Goal: Task Accomplishment & Management: Manage account settings

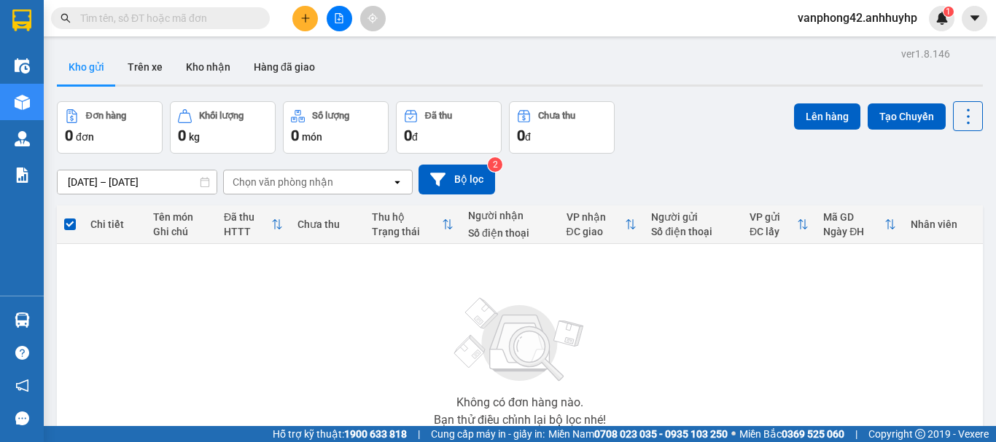
click at [315, 19] on button at bounding box center [305, 19] width 26 height 26
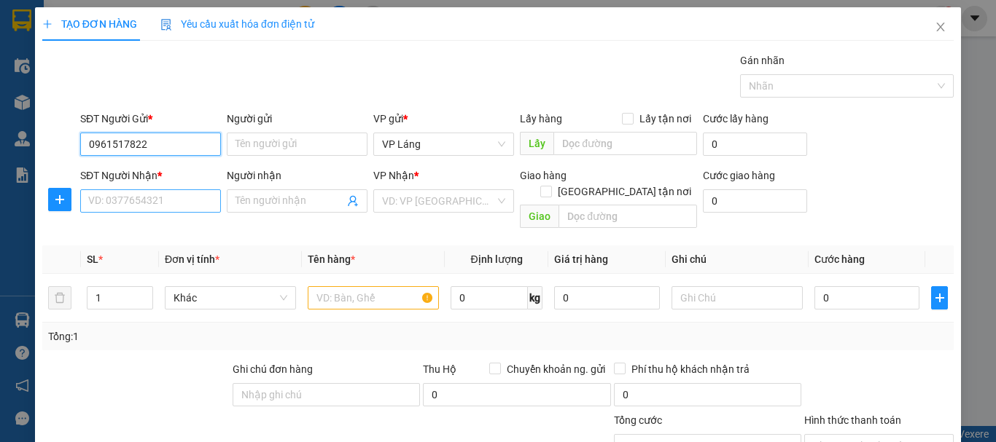
type input "0961517822"
click at [164, 204] on input "SĐT Người Nhận *" at bounding box center [150, 201] width 141 height 23
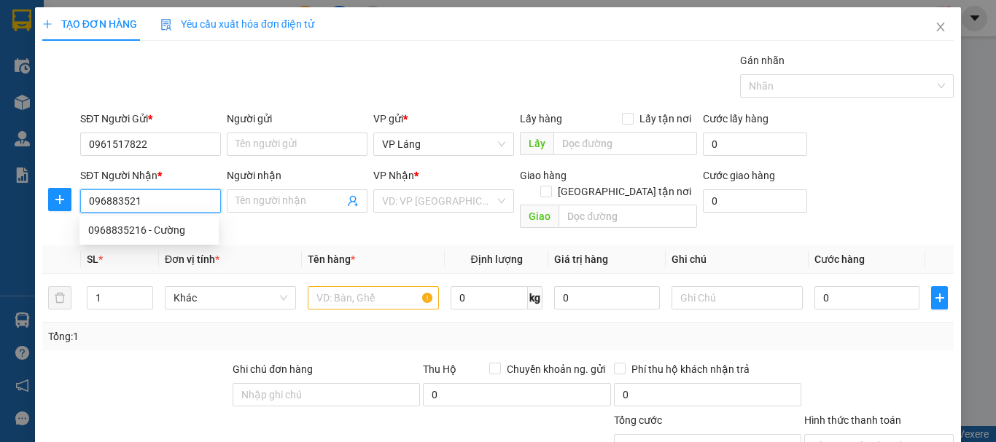
type input "0968835216"
click at [151, 230] on div "0968835216 - Cường" at bounding box center [149, 230] width 122 height 16
type input "Cường"
type input "0968835216"
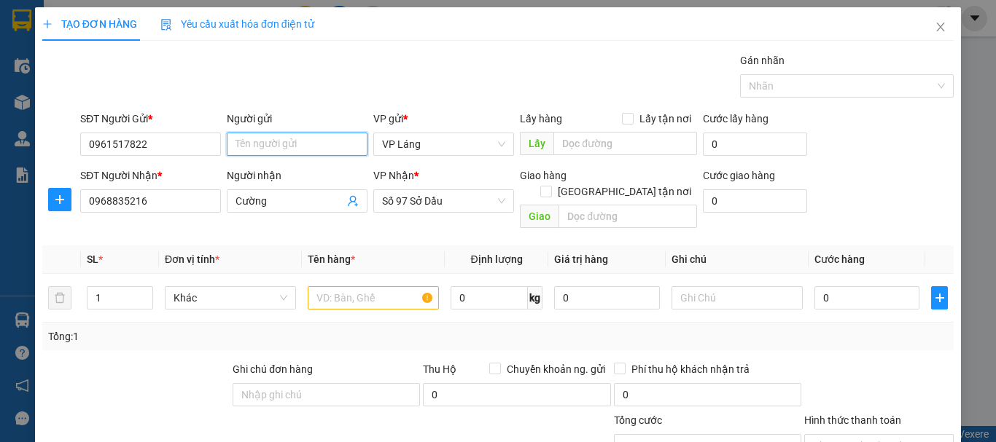
click at [255, 148] on input "Người gửi" at bounding box center [297, 144] width 141 height 23
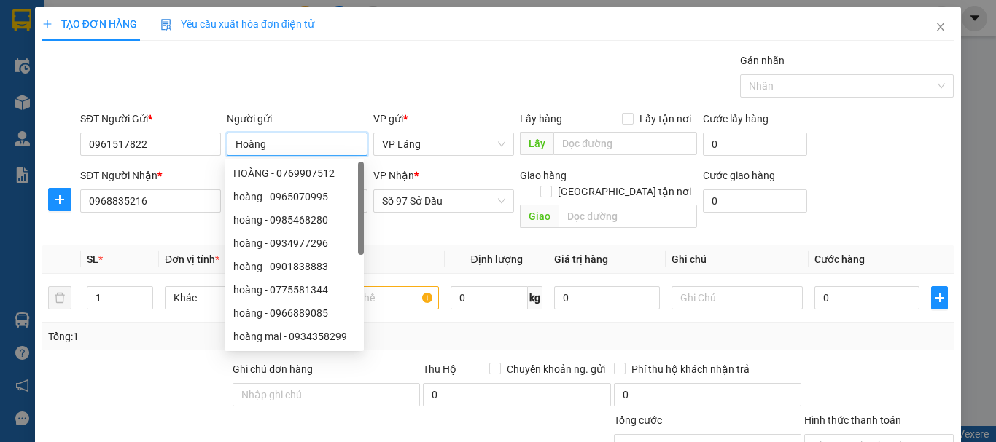
type input "Hoàng"
click at [873, 182] on div "SĐT Người Nhận * 0968835216 Người nhận Cường VP Nhận * Số 97 Sở Dầu Giao hàng G…" at bounding box center [516, 201] width 879 height 67
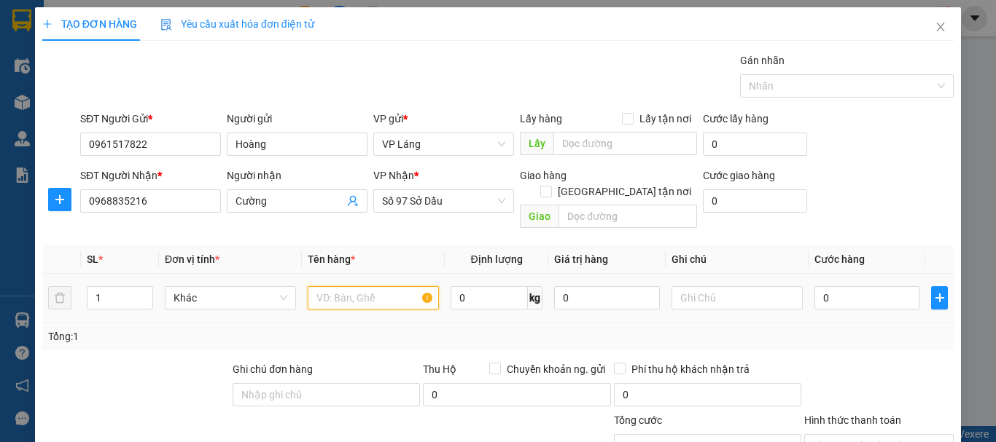
click at [392, 286] on input "text" at bounding box center [373, 297] width 131 height 23
type input "h"
type input "t"
type input "hộp"
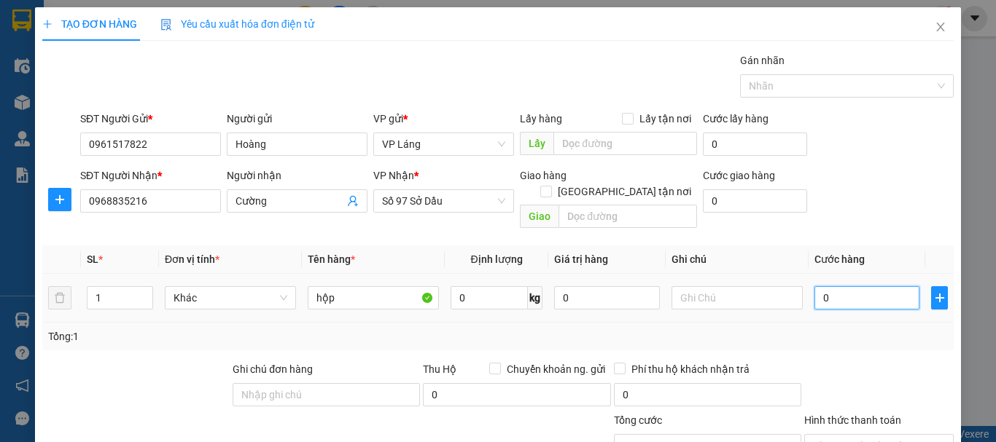
click at [846, 286] on input "0" at bounding box center [866, 297] width 105 height 23
type input "5"
type input "50"
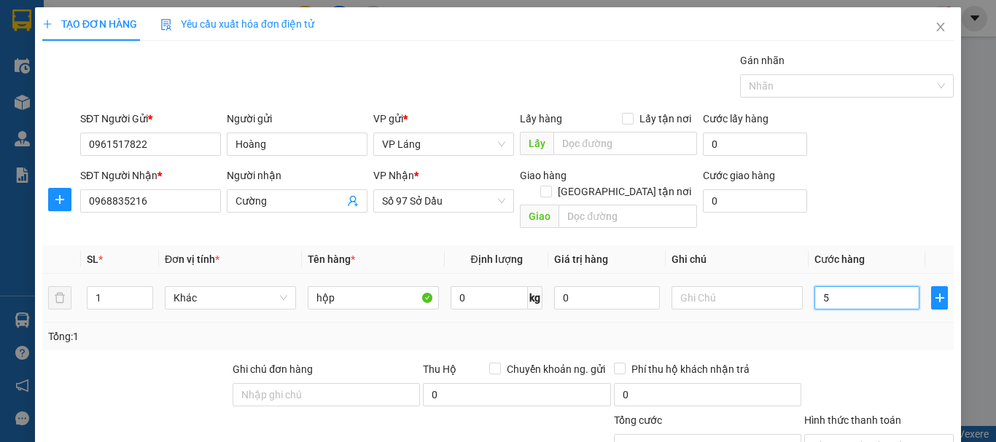
type input "50"
type input "500"
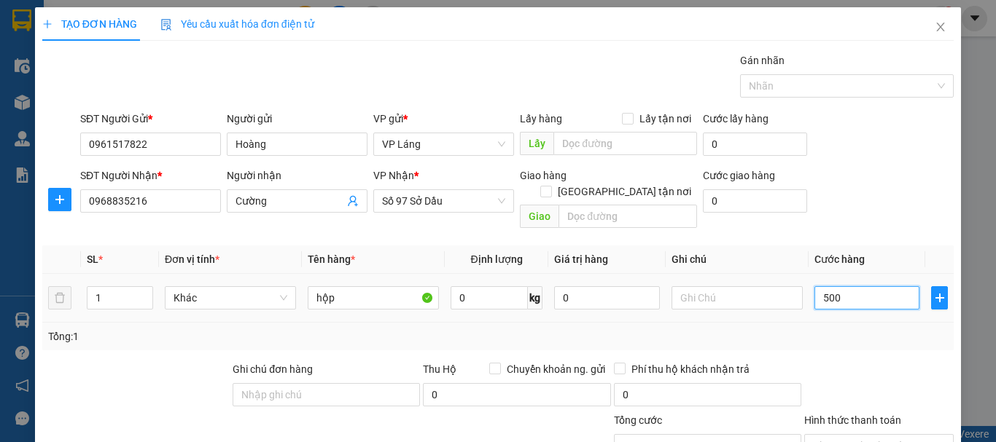
type input "5.000"
type input "50.000"
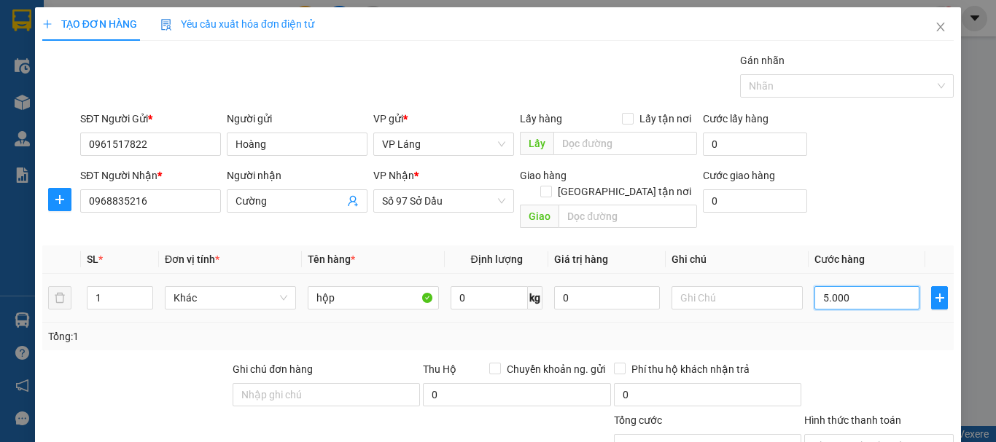
type input "50.000"
click at [859, 329] on div "Tổng: 1" at bounding box center [497, 337] width 899 height 16
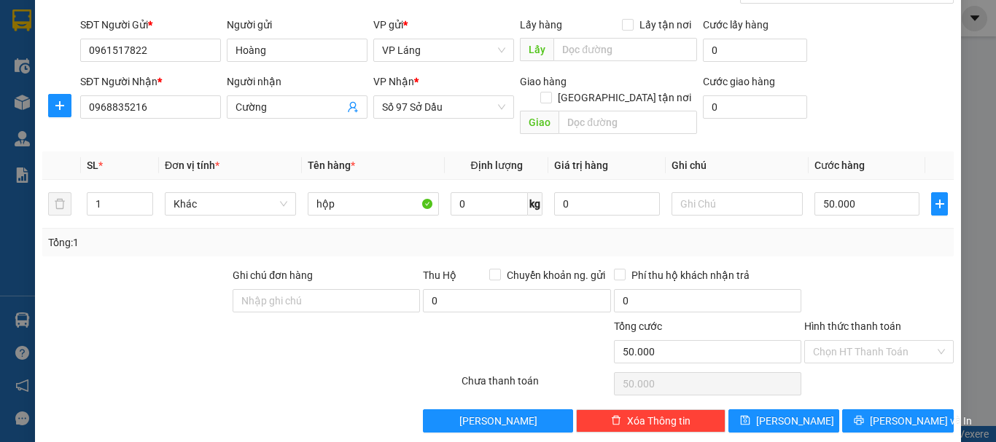
scroll to position [97, 0]
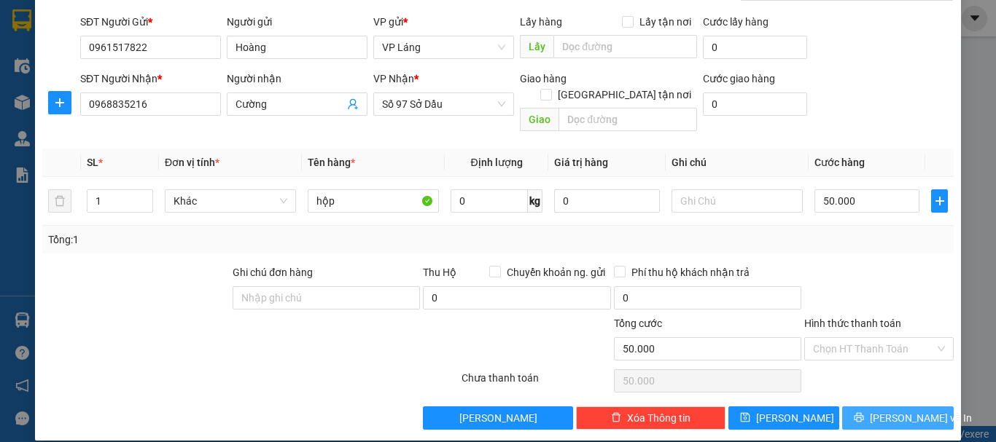
click at [881, 410] on span "[PERSON_NAME] và In" at bounding box center [921, 418] width 102 height 16
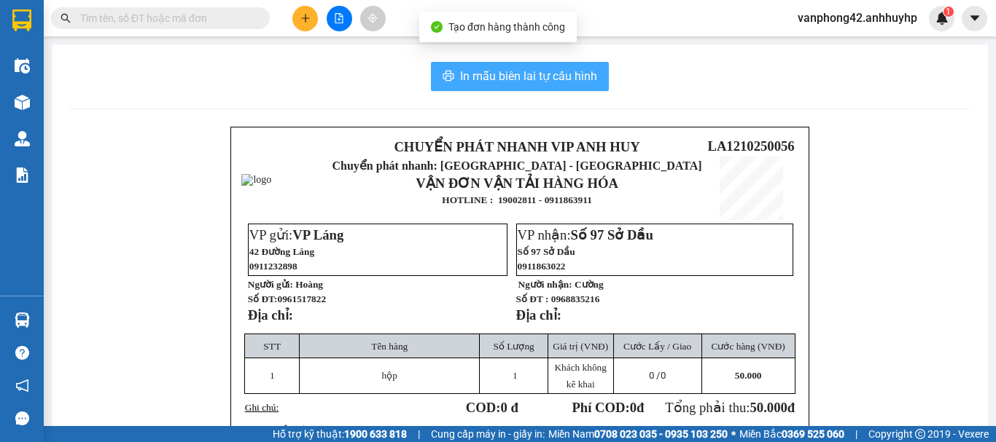
click at [461, 66] on button "In mẫu biên lai tự cấu hình" at bounding box center [520, 76] width 178 height 29
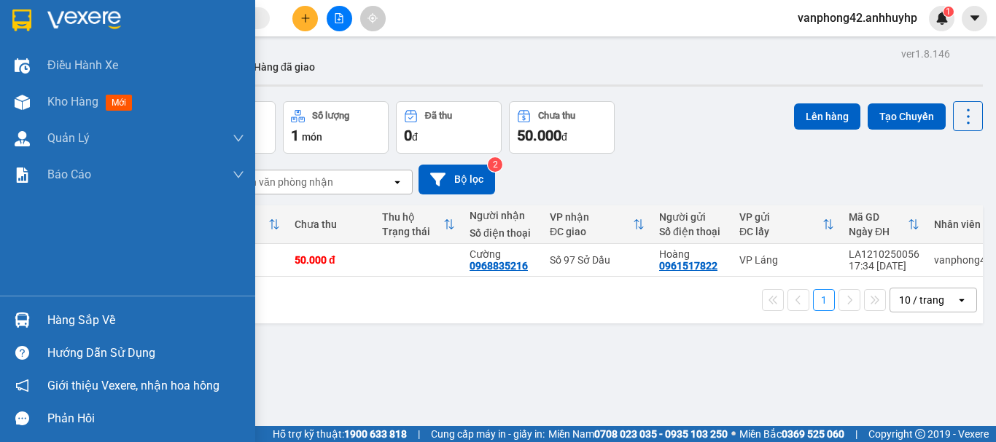
click at [59, 330] on div "Hàng sắp về" at bounding box center [145, 321] width 197 height 22
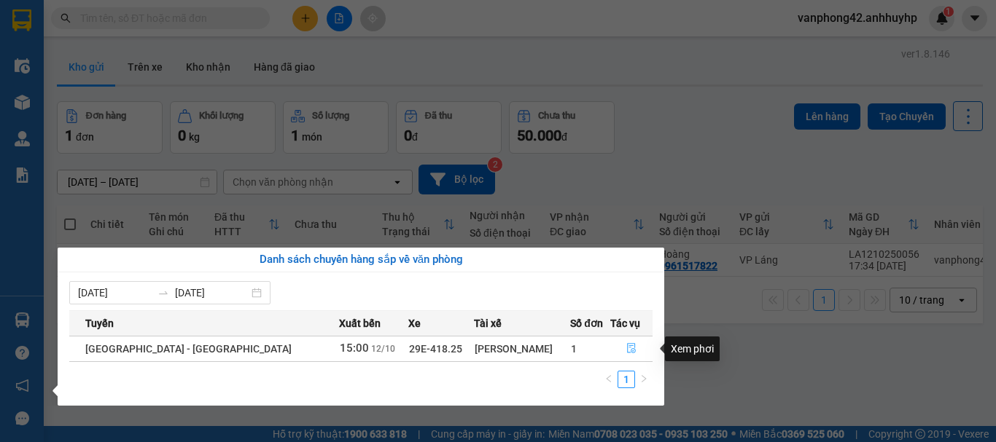
click at [625, 356] on button "button" at bounding box center [631, 348] width 41 height 23
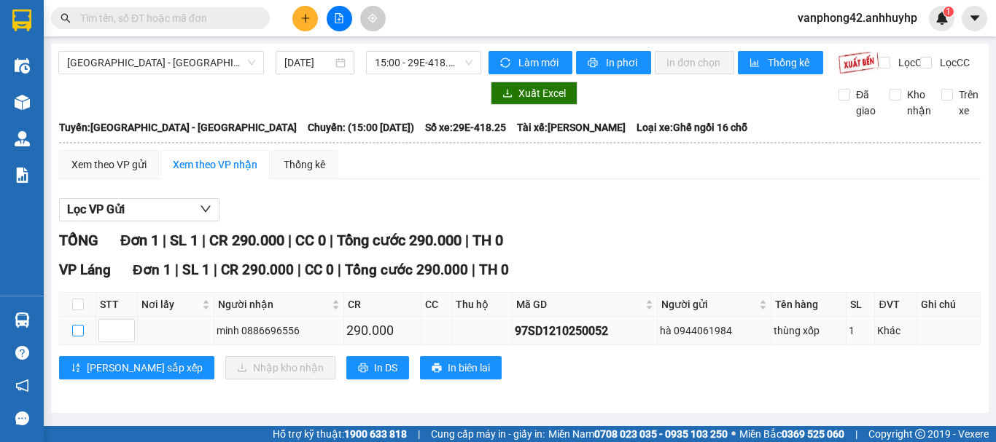
click at [77, 337] on input "checkbox" at bounding box center [78, 331] width 12 height 12
checkbox input "true"
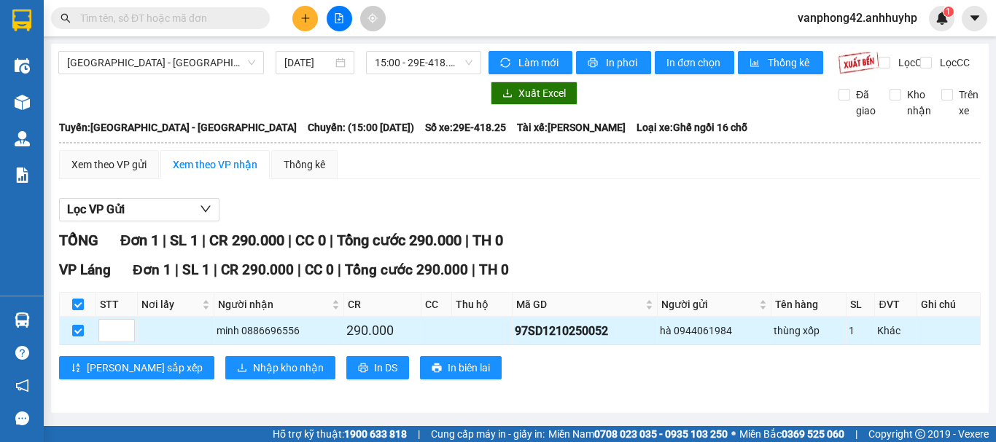
click at [575, 340] on div "97SD1210250052" at bounding box center [585, 331] width 140 height 18
copy div "97SD1210250052"
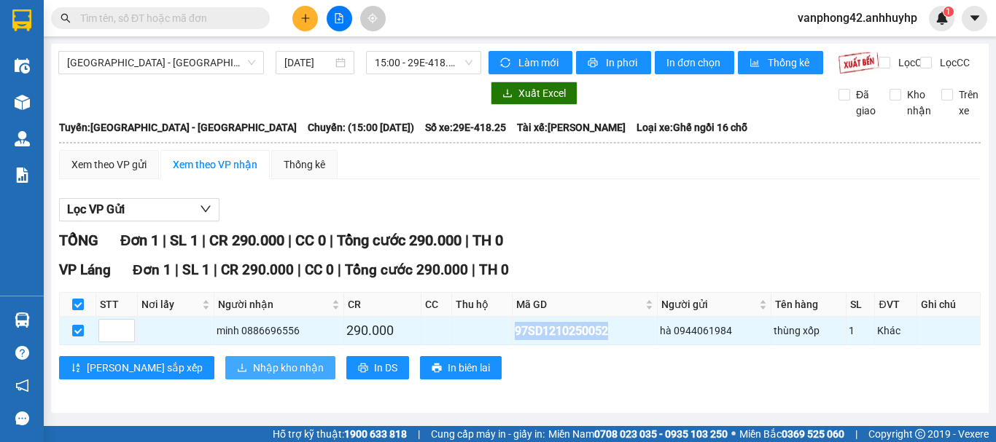
click at [238, 380] on button "Nhập kho nhận" at bounding box center [280, 367] width 110 height 23
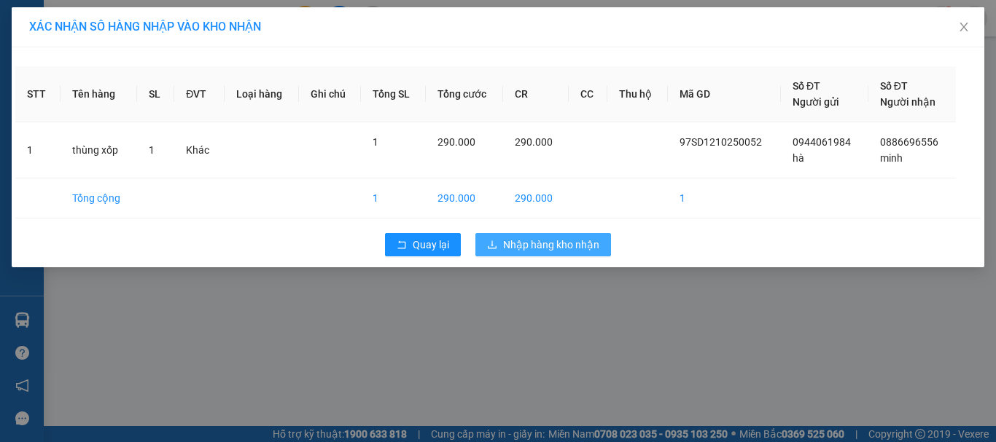
click at [512, 235] on button "Nhập hàng kho nhận" at bounding box center [543, 244] width 136 height 23
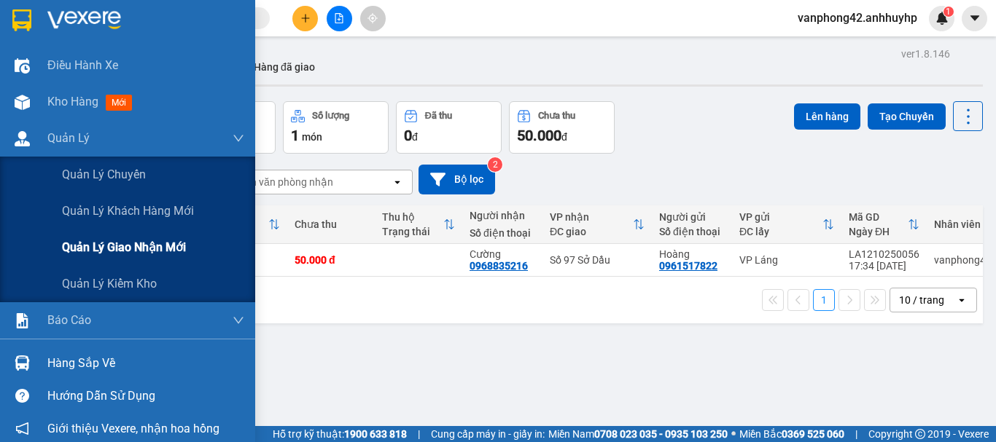
click at [158, 241] on span "Quản lý giao nhận mới" at bounding box center [124, 247] width 124 height 18
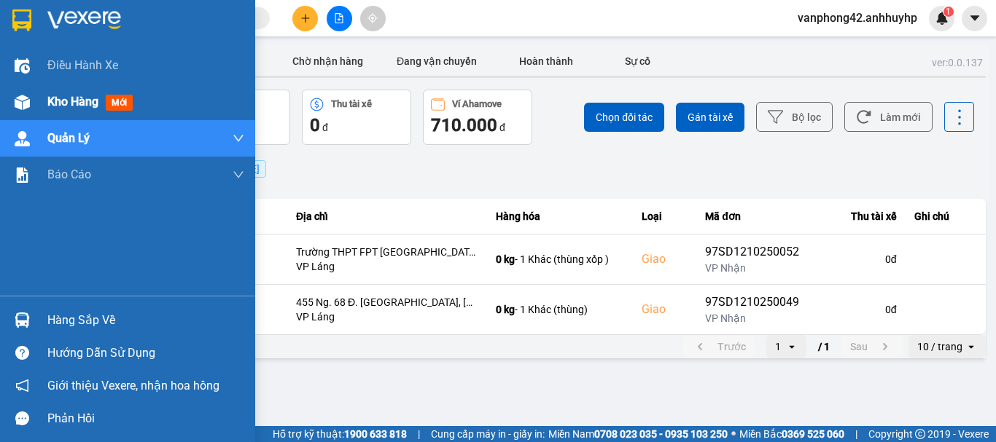
click at [78, 101] on span "Kho hàng" at bounding box center [72, 102] width 51 height 14
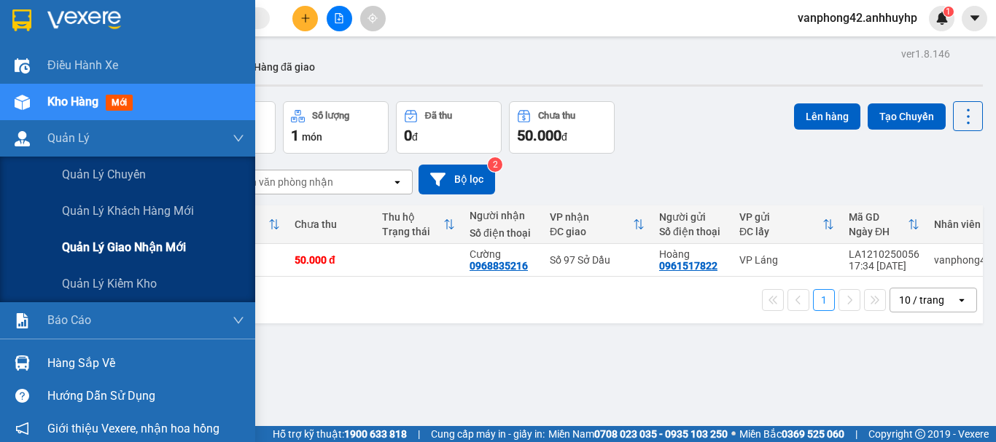
click at [169, 250] on span "Quản lý giao nhận mới" at bounding box center [124, 247] width 124 height 18
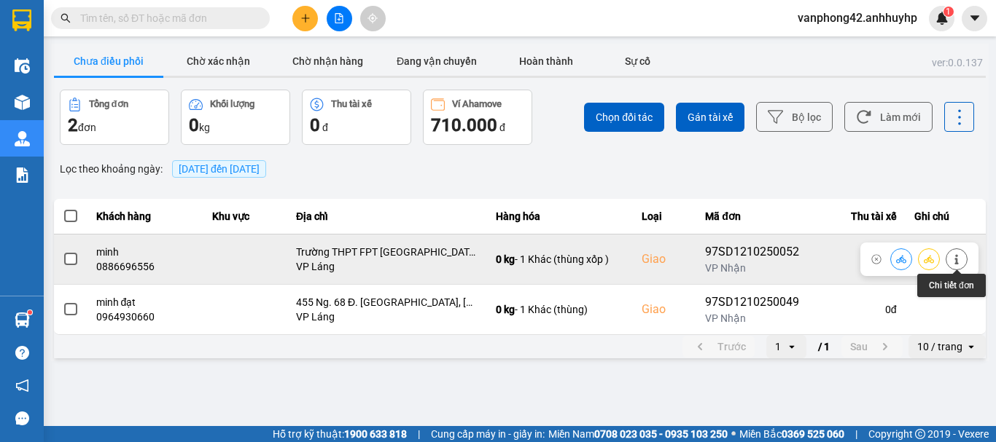
click at [963, 257] on button at bounding box center [956, 259] width 20 height 26
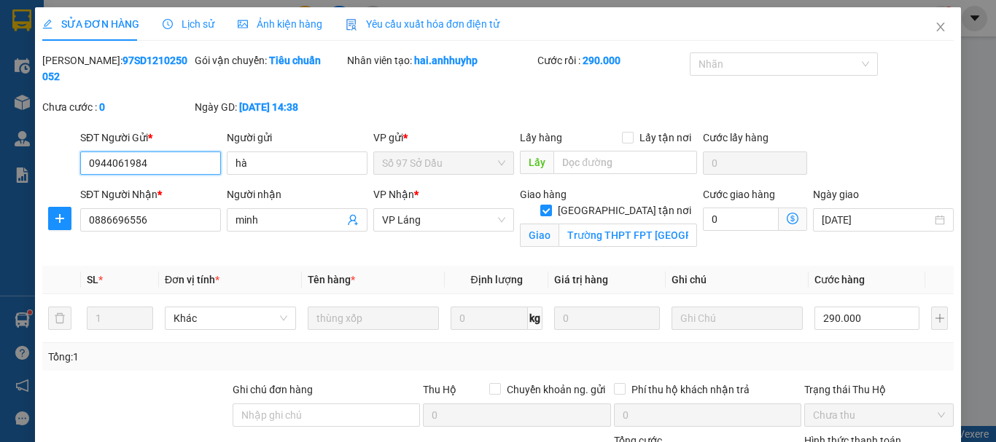
type input "0944061984"
type input "hà"
type input "0886696556"
type input "minh"
checkbox input "true"
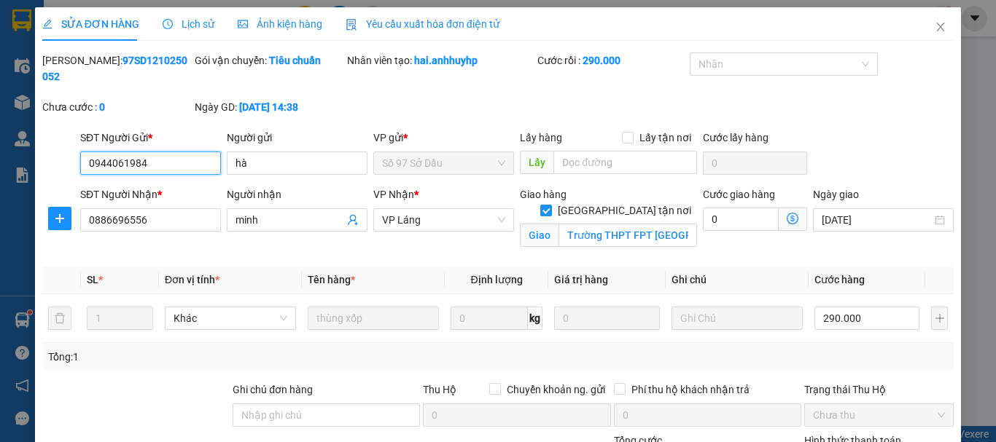
type input "Trường THPT FPT [GEOGRAPHIC_DATA], Khu Công [GEOGRAPHIC_DATA], [GEOGRAPHIC_DAT…"
type input "0"
type input "290.000"
drag, startPoint x: 155, startPoint y: 151, endPoint x: 0, endPoint y: 195, distance: 161.3
click at [0, 195] on div "SỬA ĐƠN HÀNG Lịch sử Ảnh kiện hàng Yêu cầu xuất hóa đơn điện tử Total Paid Fee …" at bounding box center [498, 221] width 996 height 442
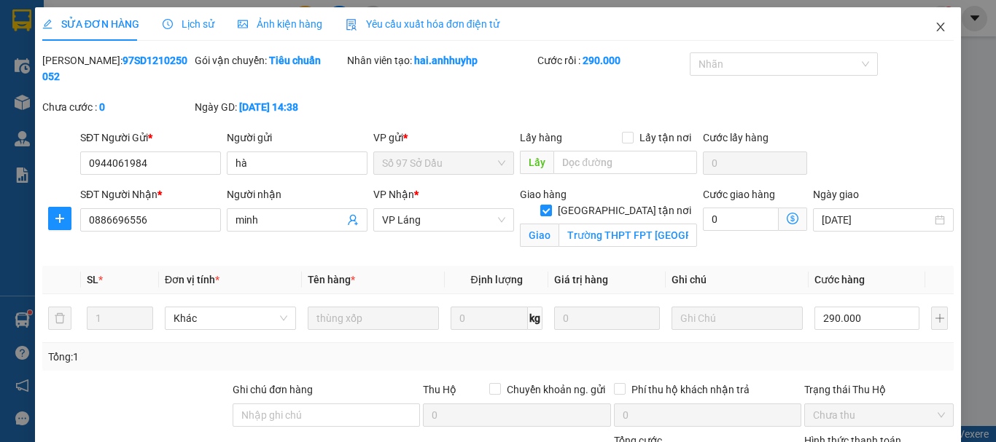
click at [921, 26] on span "Close" at bounding box center [940, 27] width 41 height 41
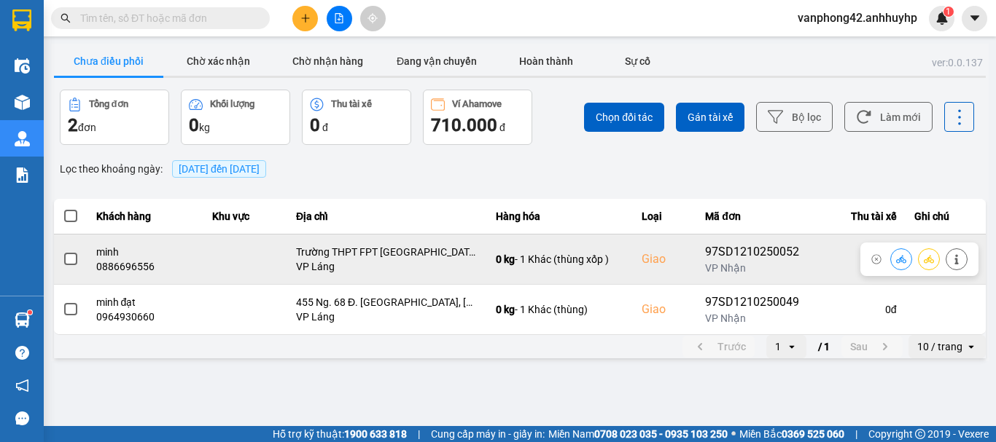
click at [64, 265] on span at bounding box center [70, 259] width 13 height 13
click at [63, 251] on input "checkbox" at bounding box center [63, 251] width 0 height 0
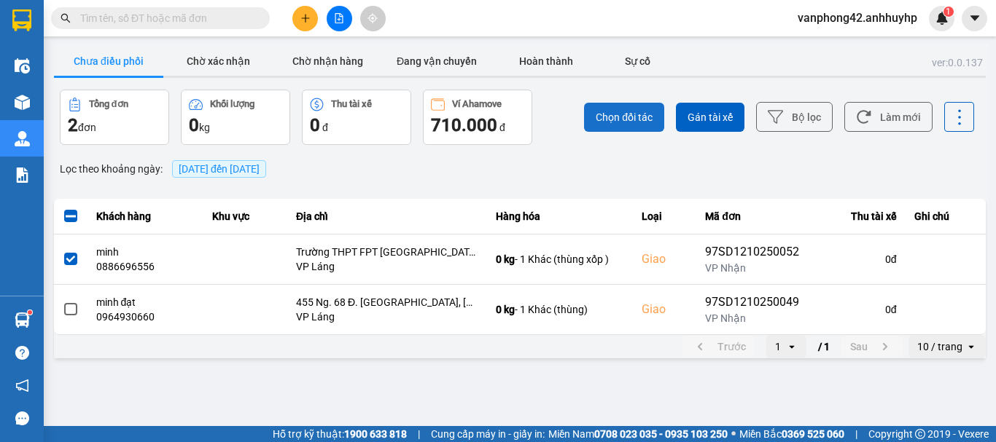
click at [660, 128] on button "Chọn đối tác" at bounding box center [624, 117] width 80 height 29
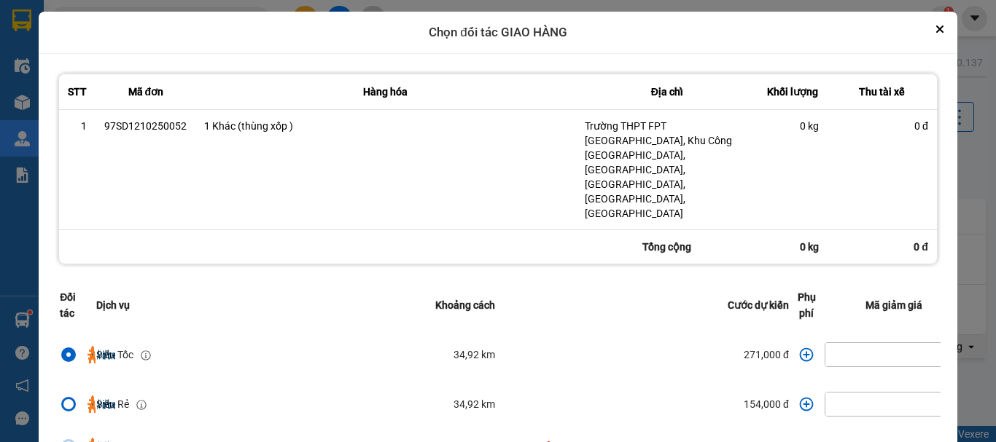
scroll to position [0, 89]
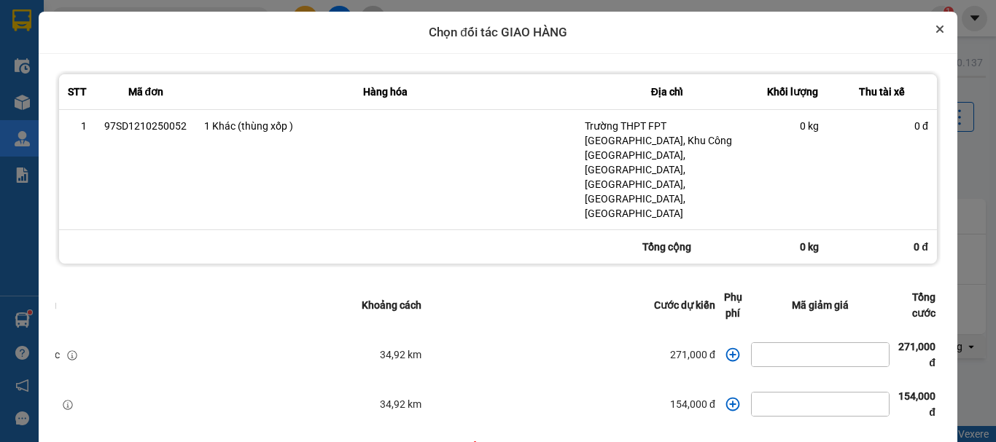
click at [937, 27] on icon "Close" at bounding box center [940, 29] width 6 height 6
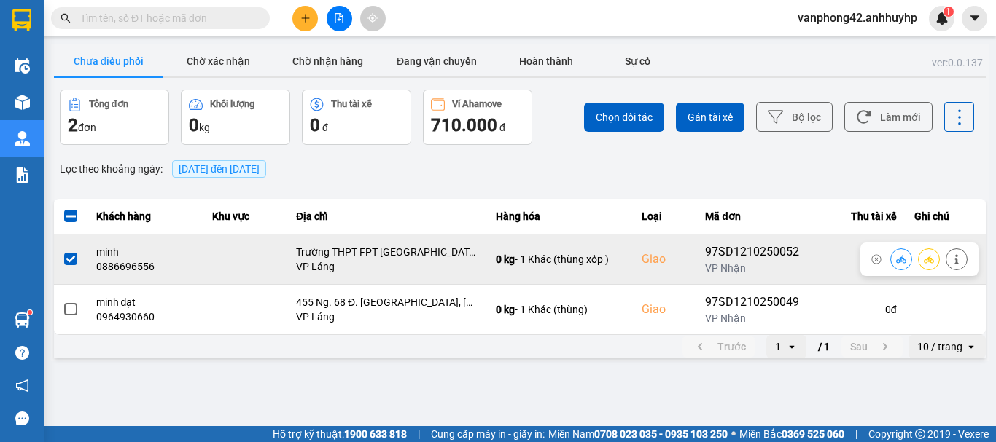
click at [71, 263] on span at bounding box center [70, 259] width 13 height 13
click at [63, 251] on input "checkbox" at bounding box center [63, 251] width 0 height 0
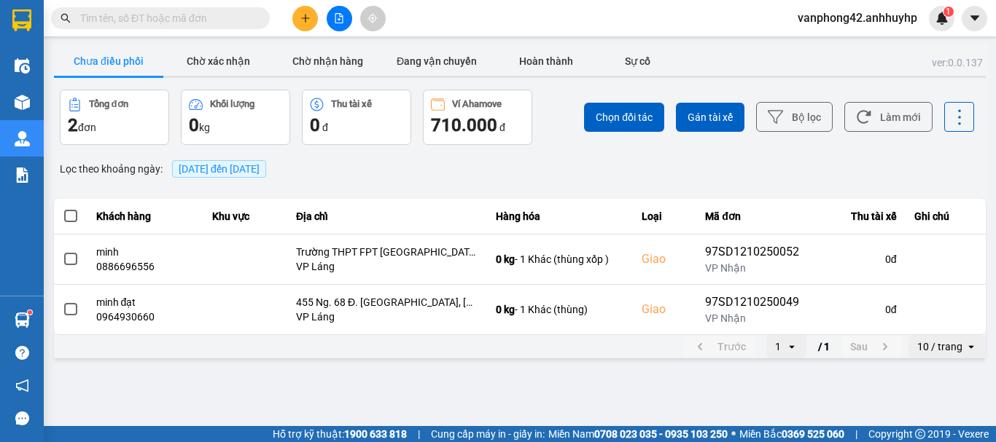
click at [639, 177] on div "Lọc theo khoảng ngày : [DATE] đến [DATE]" at bounding box center [520, 169] width 932 height 25
click at [105, 54] on button "Chưa điều phối" at bounding box center [108, 61] width 109 height 29
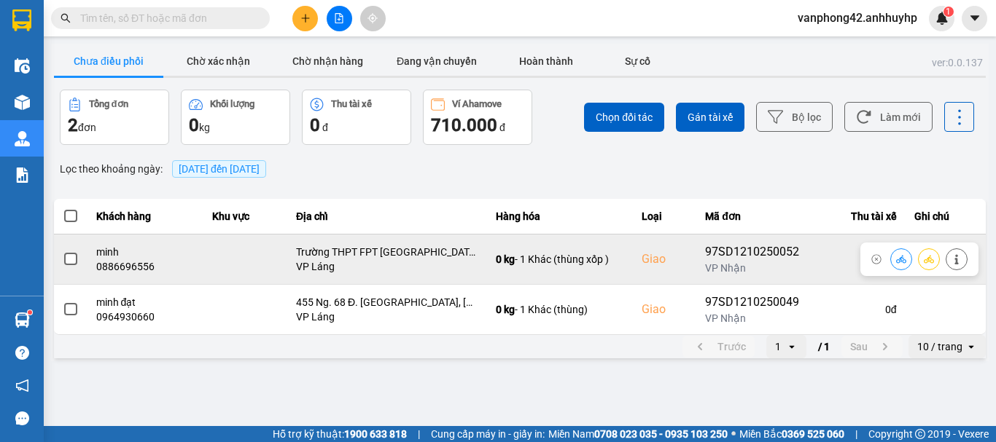
click at [75, 262] on span at bounding box center [70, 259] width 13 height 13
click at [63, 251] on input "checkbox" at bounding box center [63, 251] width 0 height 0
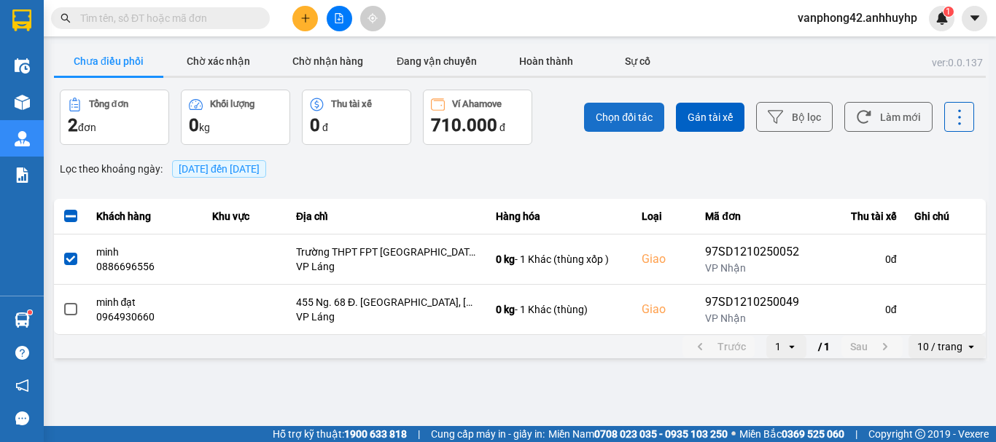
click at [617, 121] on span "Chọn đối tác" at bounding box center [624, 117] width 57 height 15
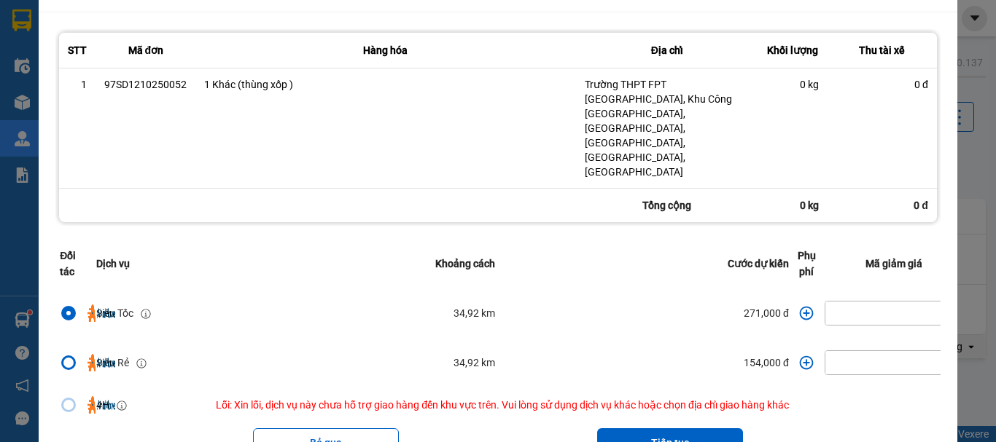
click at [801, 356] on icon "dialog" at bounding box center [806, 363] width 15 height 15
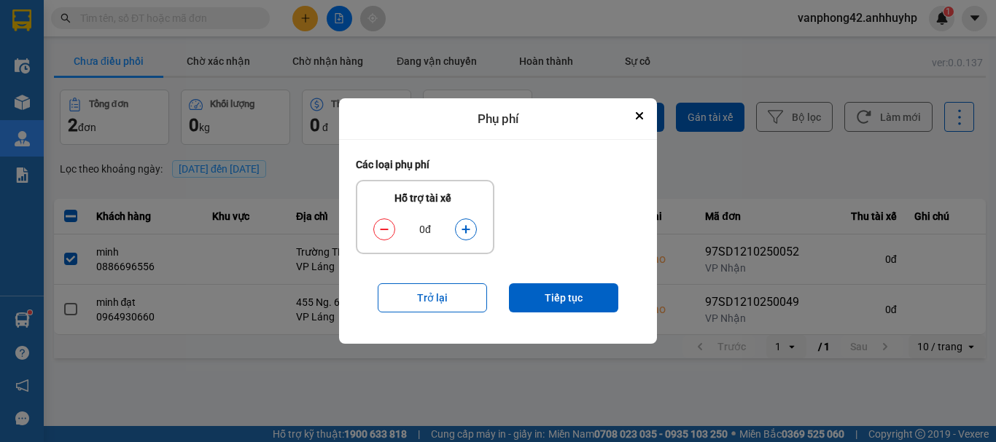
click at [467, 229] on icon "dialog" at bounding box center [466, 230] width 10 height 10
click at [460, 228] on button "dialog" at bounding box center [466, 230] width 20 height 26
click at [531, 294] on button "Tiếp tục" at bounding box center [563, 298] width 109 height 29
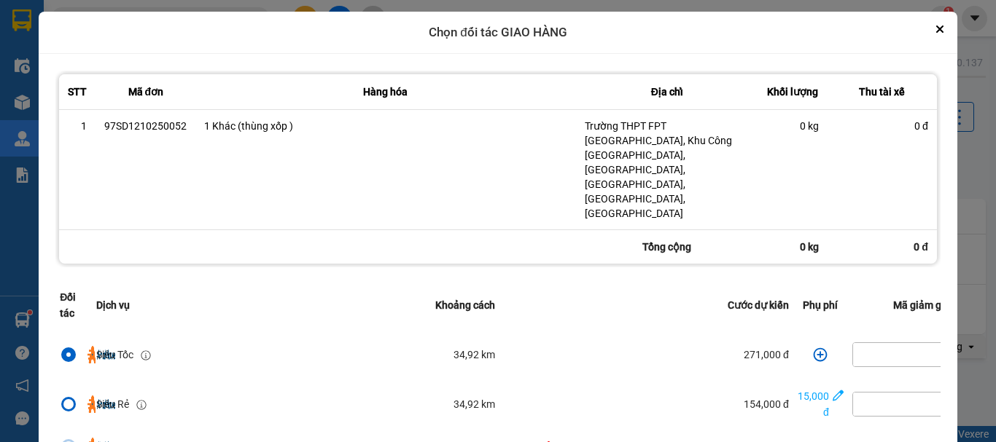
scroll to position [42, 0]
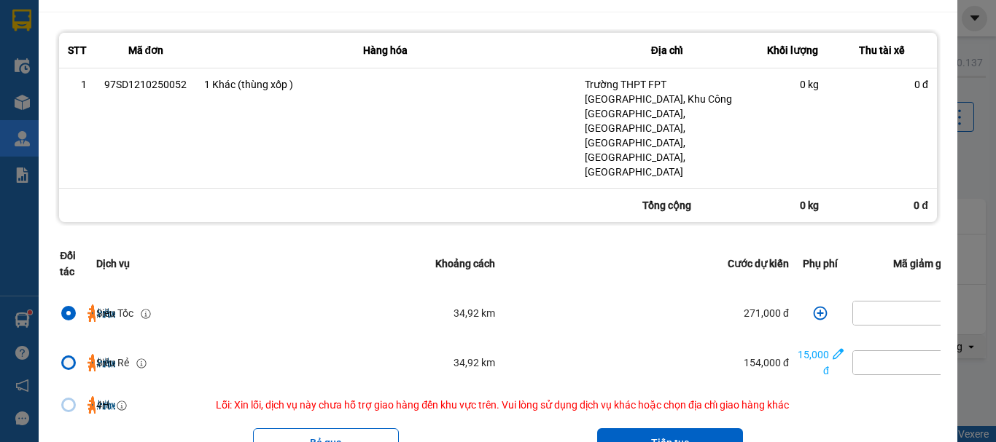
click at [69, 356] on div "dialog" at bounding box center [68, 363] width 15 height 15
click at [60, 363] on input "dialog" at bounding box center [60, 363] width 0 height 0
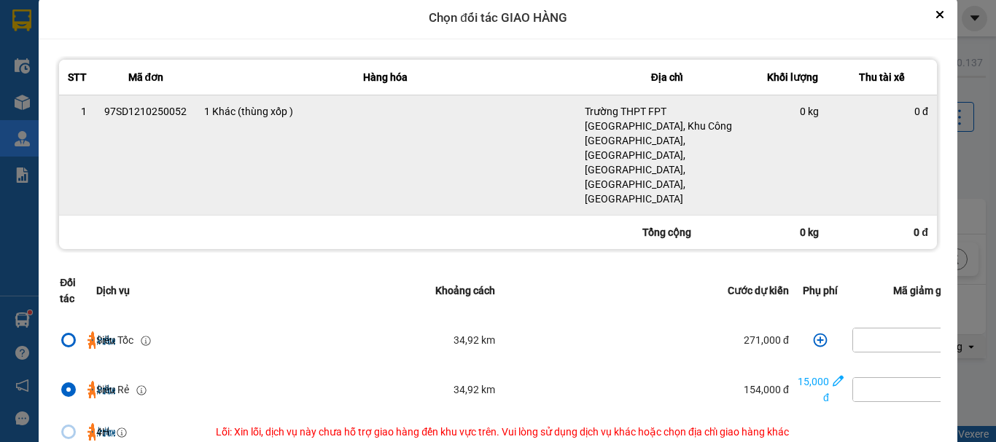
scroll to position [0, 0]
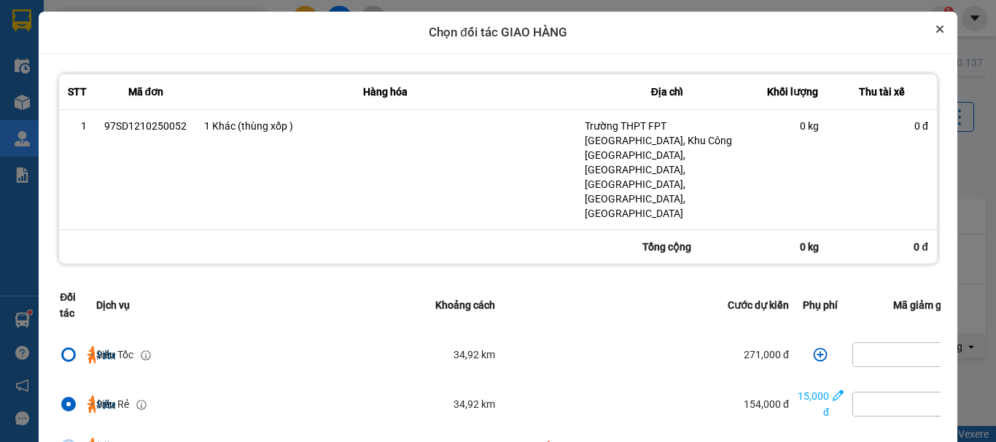
click at [940, 28] on button "Close" at bounding box center [939, 28] width 17 height 17
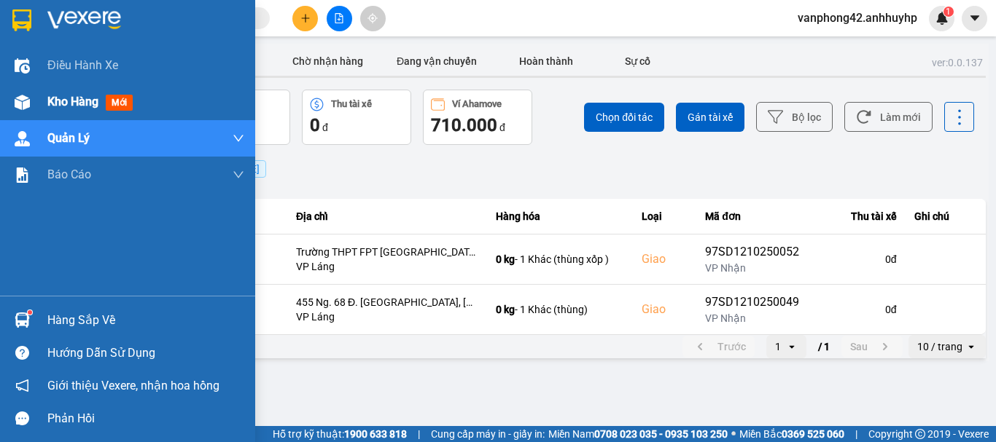
click at [118, 94] on div "Kho hàng mới" at bounding box center [92, 102] width 91 height 18
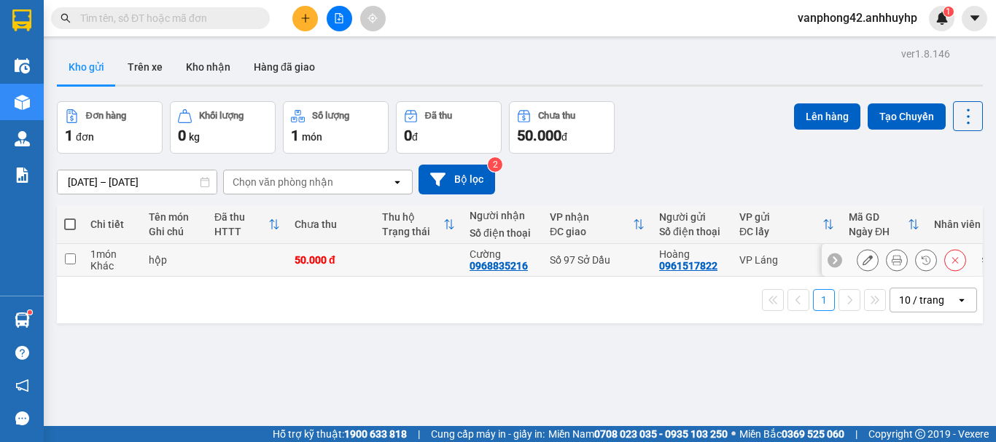
click at [77, 257] on td at bounding box center [70, 260] width 26 height 33
checkbox input "true"
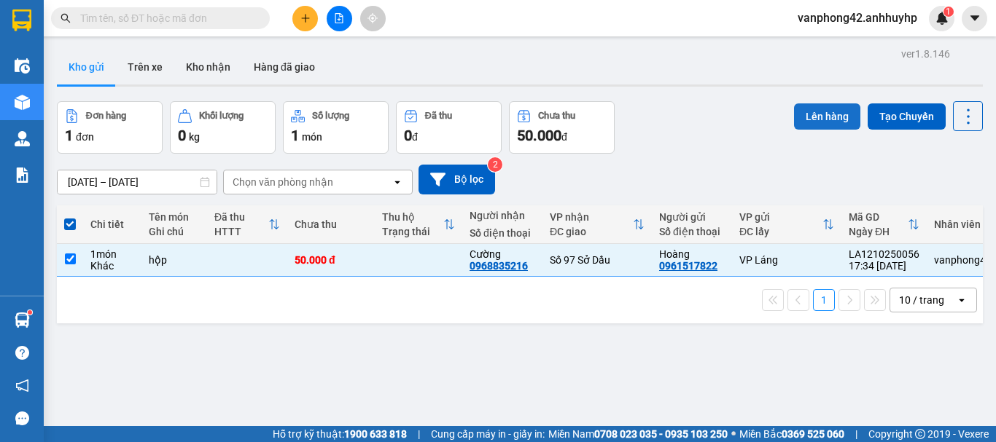
click at [814, 125] on button "Lên hàng" at bounding box center [827, 117] width 66 height 26
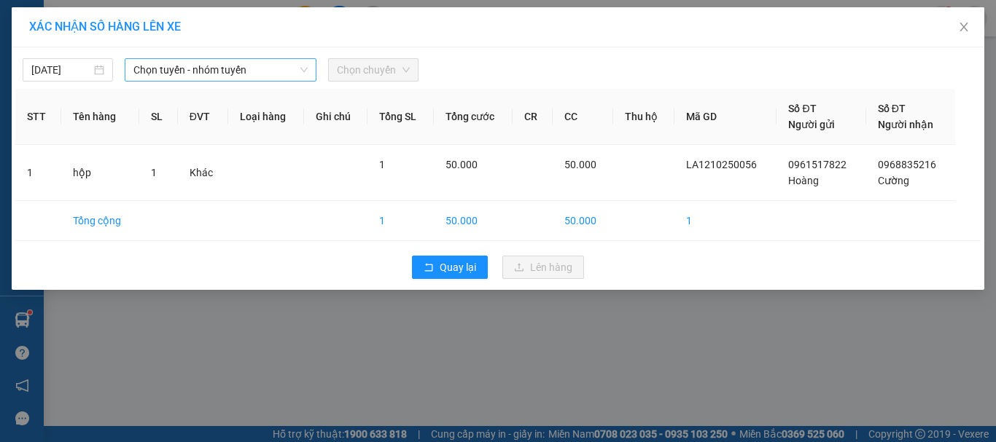
click at [238, 67] on span "Chọn tuyến - nhóm tuyến" at bounding box center [220, 70] width 174 height 22
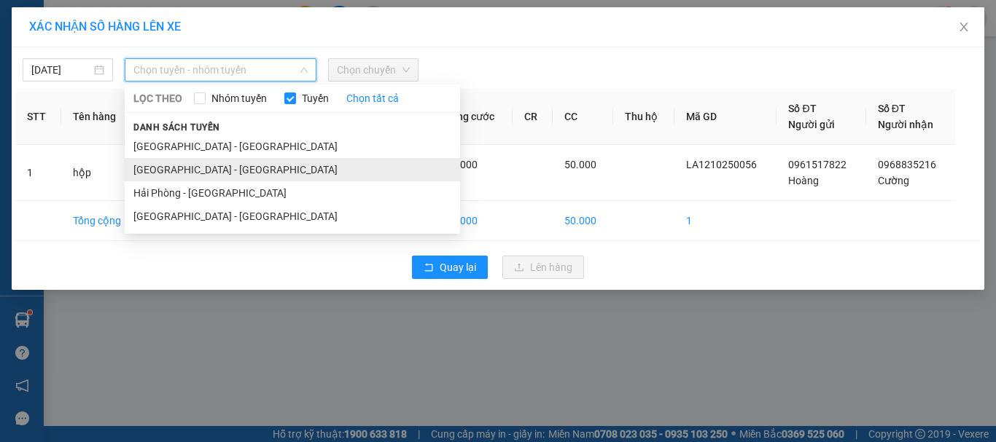
click at [219, 166] on li "[GEOGRAPHIC_DATA] - [GEOGRAPHIC_DATA]" at bounding box center [292, 169] width 335 height 23
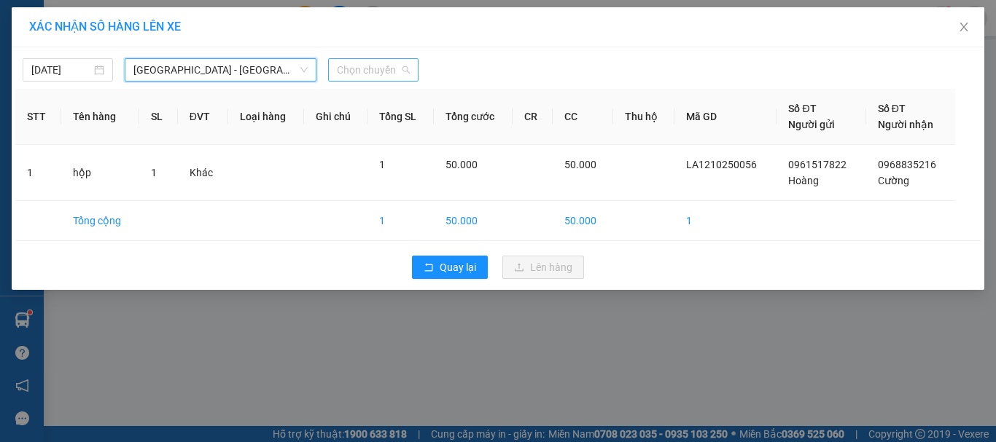
click at [394, 79] on span "Chọn chuyến" at bounding box center [373, 70] width 73 height 22
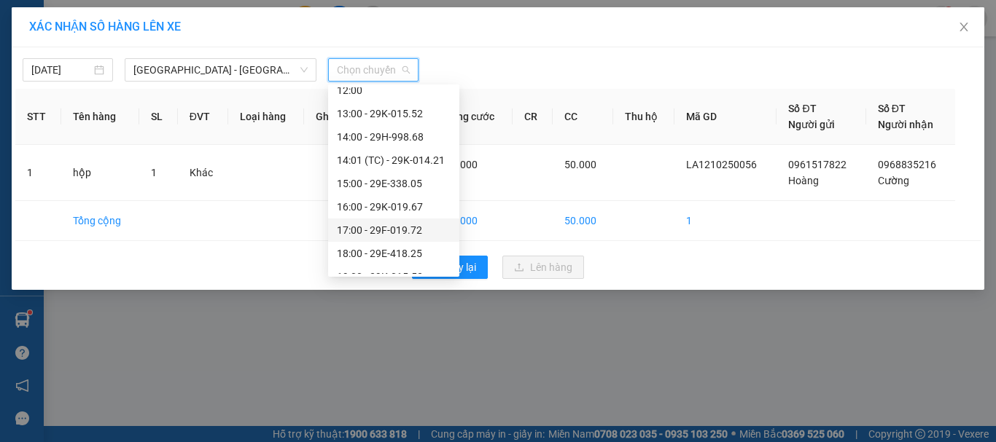
scroll to position [280, 0]
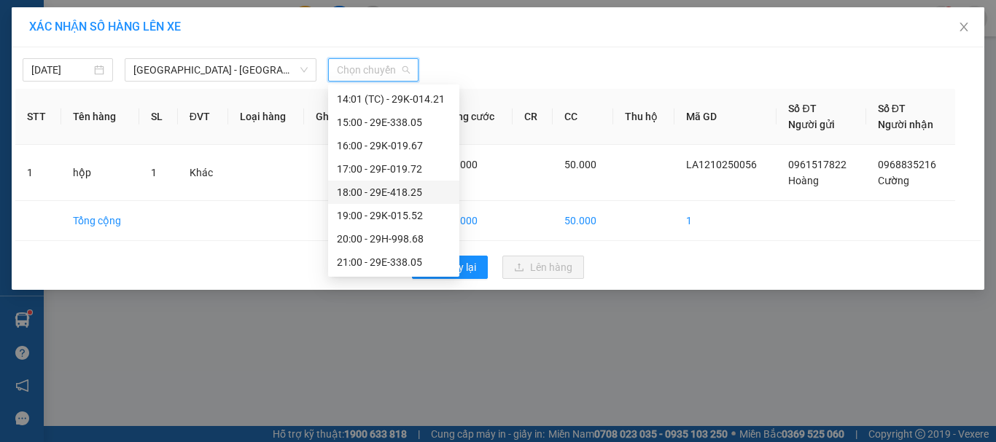
click at [382, 191] on div "18:00 - 29E-418.25" at bounding box center [394, 192] width 114 height 16
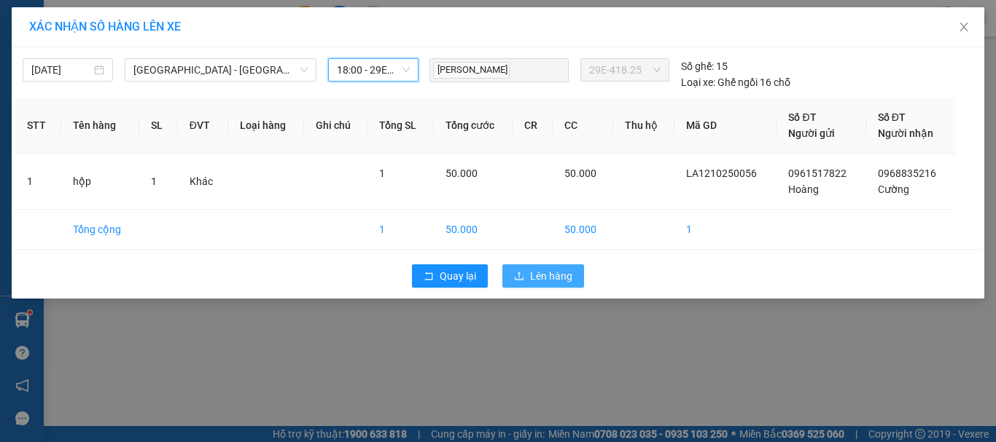
click at [538, 282] on span "Lên hàng" at bounding box center [551, 276] width 42 height 16
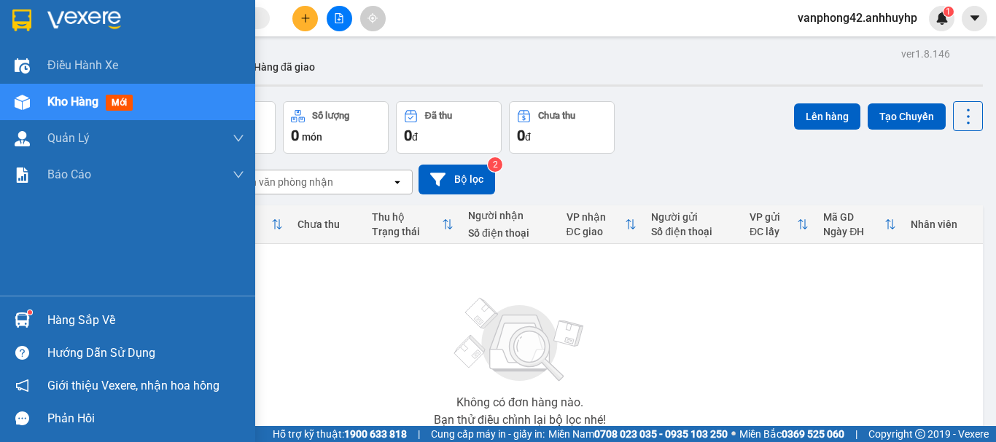
click at [101, 328] on div "Hàng sắp về" at bounding box center [145, 321] width 197 height 22
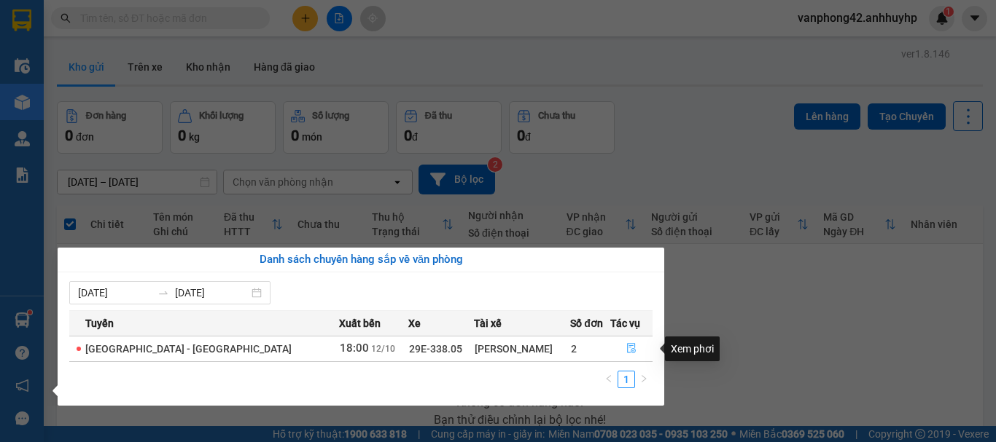
click at [631, 348] on button "button" at bounding box center [631, 348] width 41 height 23
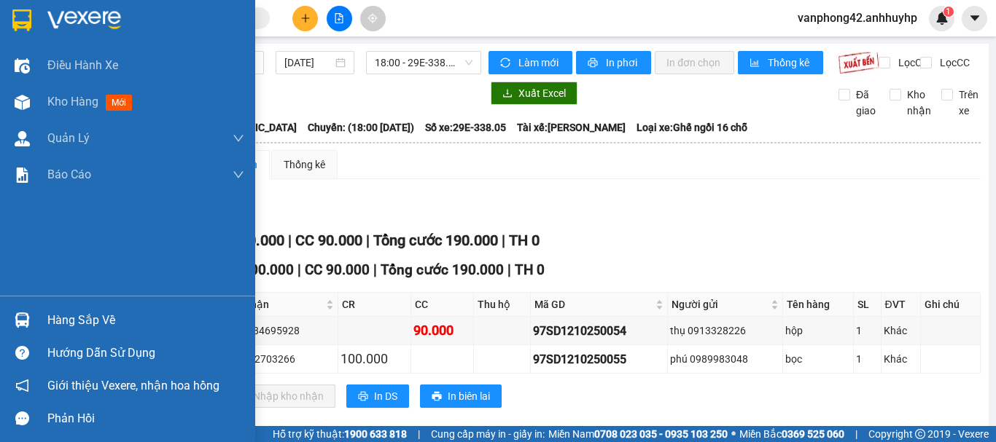
click at [78, 324] on div "Hàng sắp về" at bounding box center [145, 321] width 197 height 22
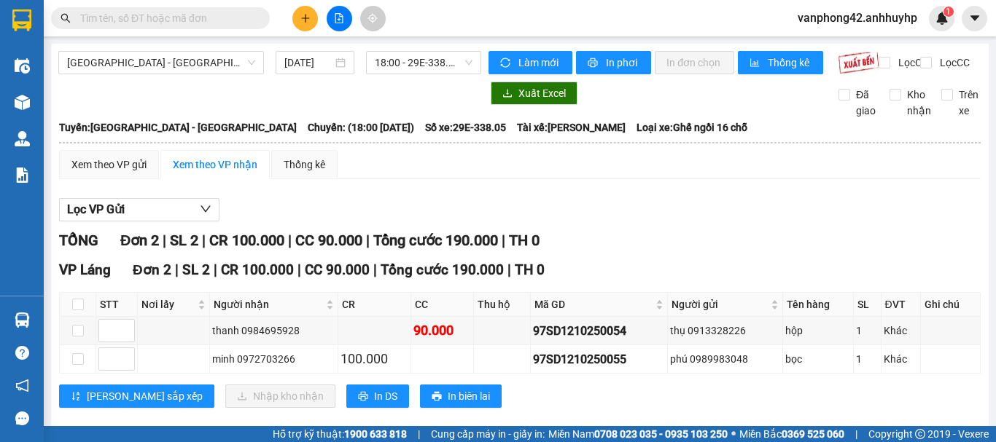
click at [581, 222] on section "Kết quả tìm kiếm ( 0 ) Bộ lọc No Data vanphong42.anhhuyhp 1 Điều hành xe Kho hà…" at bounding box center [498, 221] width 996 height 442
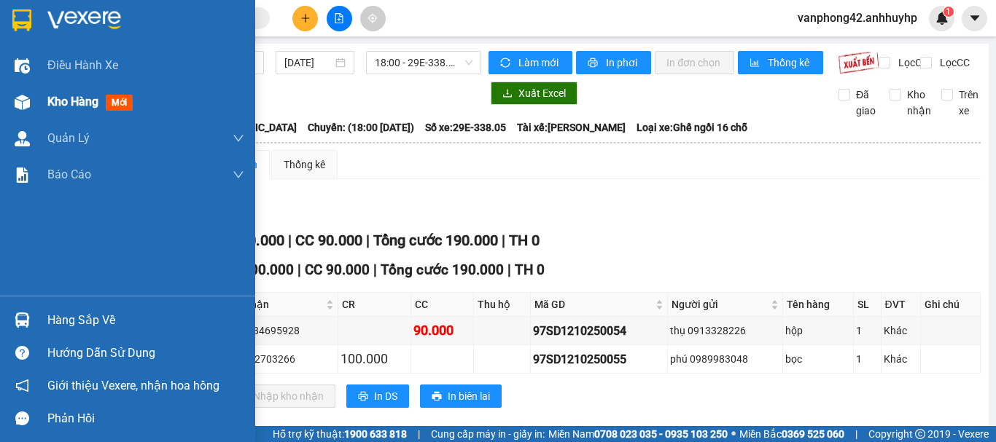
click at [120, 91] on div "Kho hàng mới" at bounding box center [145, 102] width 197 height 36
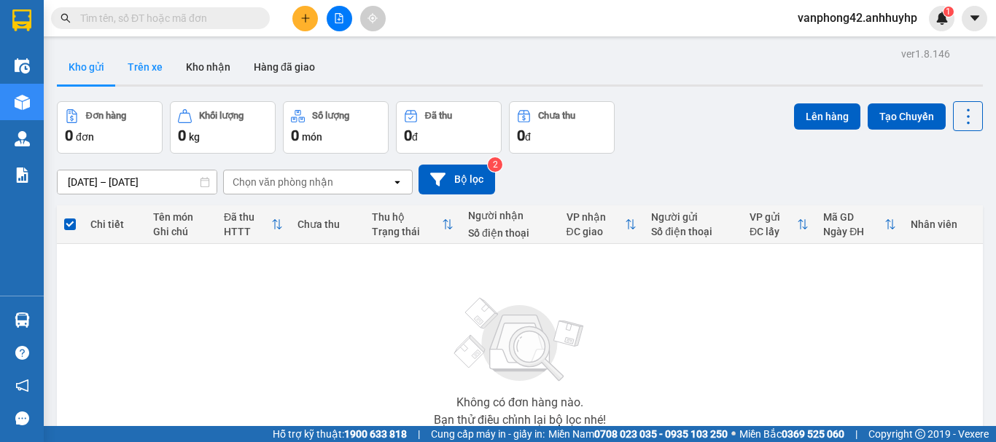
click at [165, 62] on button "Trên xe" at bounding box center [145, 67] width 58 height 35
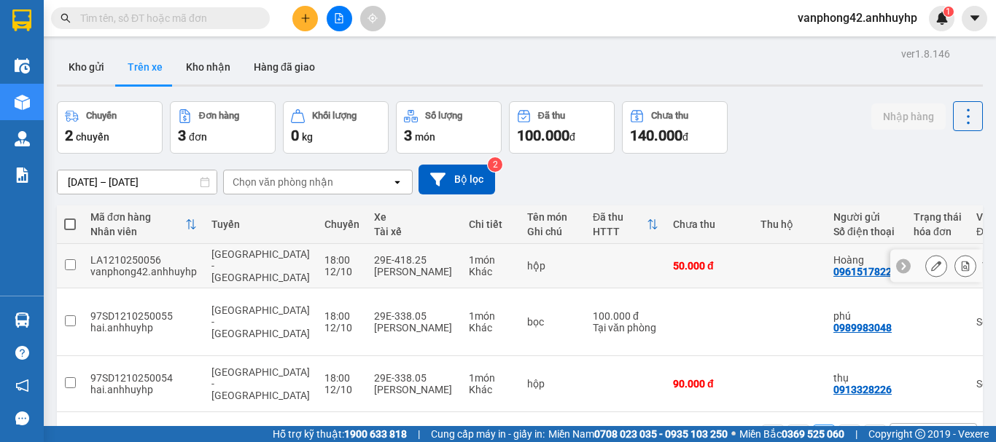
click at [140, 254] on div "LA1210250056" at bounding box center [143, 260] width 106 height 12
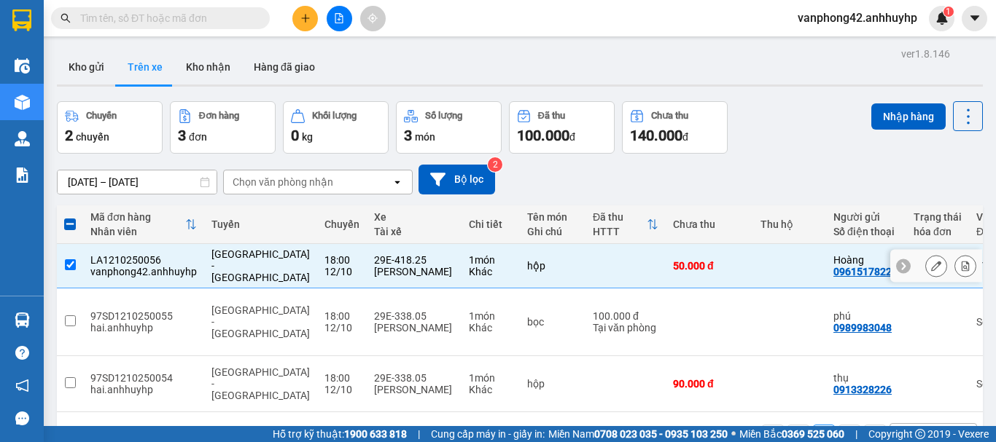
click at [140, 254] on div "LA1210250056" at bounding box center [143, 260] width 106 height 12
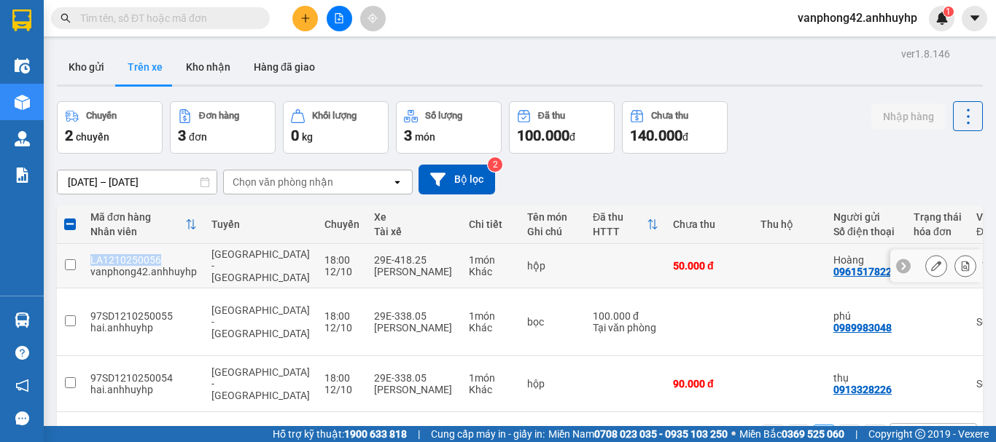
click at [141, 254] on div "LA1210250056" at bounding box center [143, 260] width 106 height 12
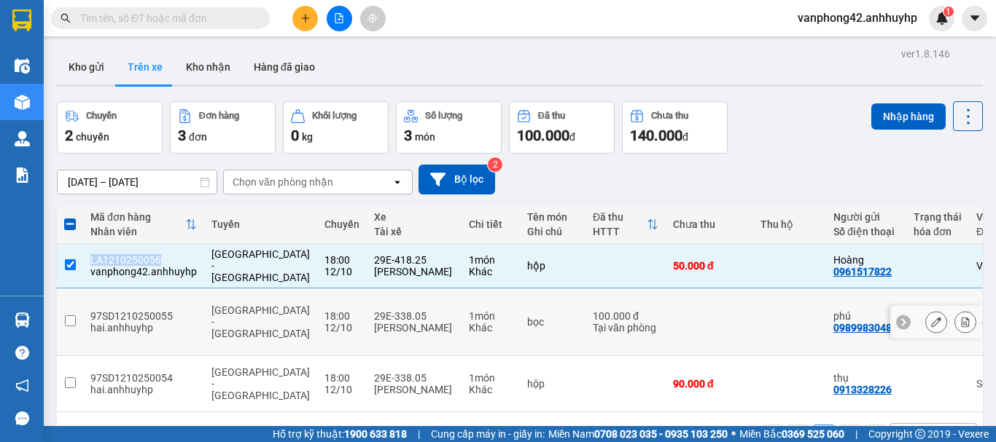
copy div "LA1210250056"
click at [564, 63] on div "Kho gửi Trên xe Kho nhận Hàng đã giao" at bounding box center [520, 69] width 926 height 39
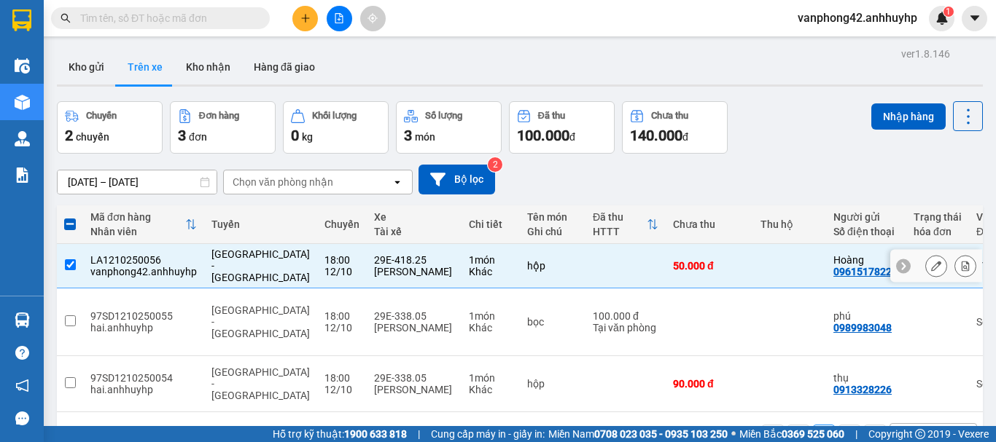
click at [69, 250] on td at bounding box center [70, 266] width 26 height 44
checkbox input "false"
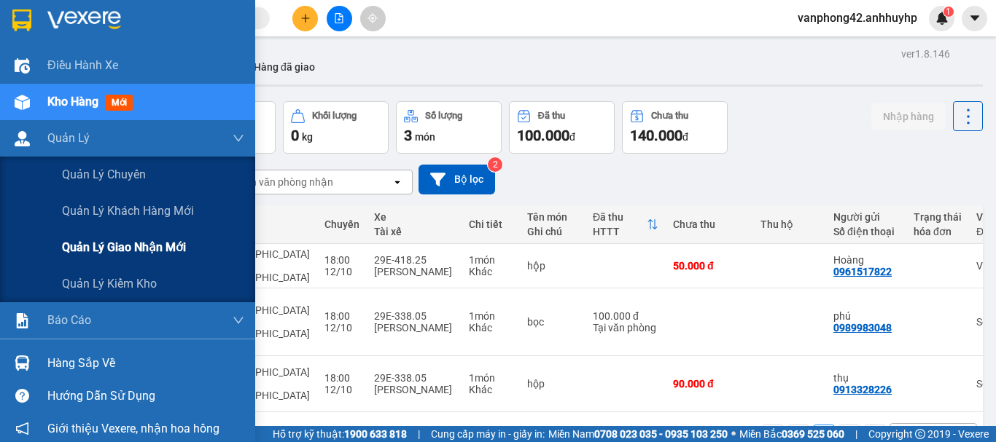
click at [85, 254] on span "Quản lý giao nhận mới" at bounding box center [124, 247] width 124 height 18
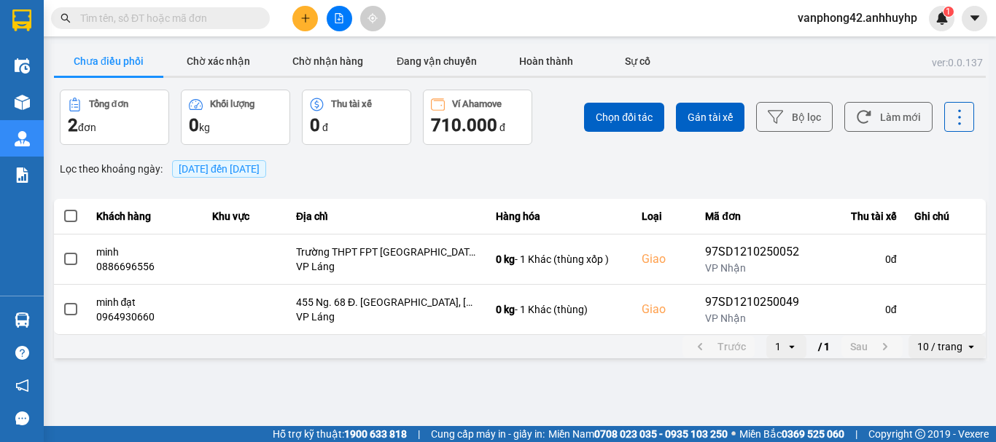
click at [204, 9] on span at bounding box center [160, 18] width 219 height 22
click at [204, 10] on input "text" at bounding box center [166, 18] width 172 height 16
paste input "1210250050"
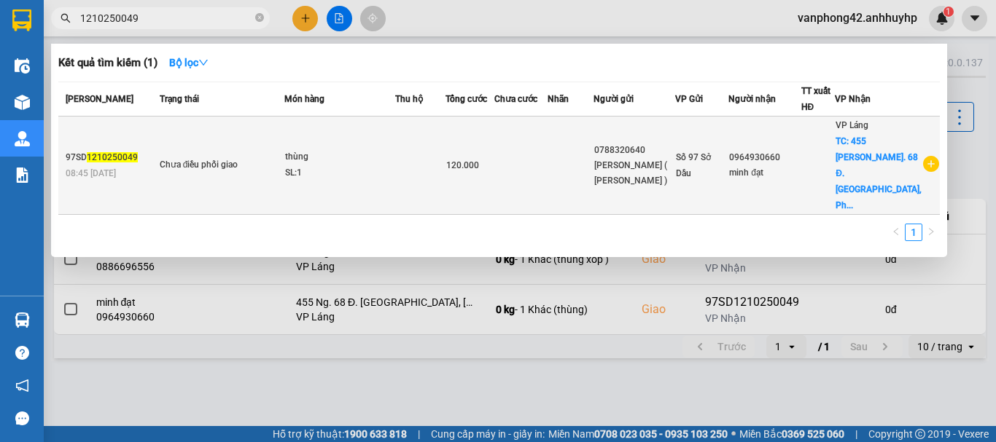
type input "1210250049"
click at [160, 140] on td "Chưa điều phối giao" at bounding box center [220, 166] width 129 height 98
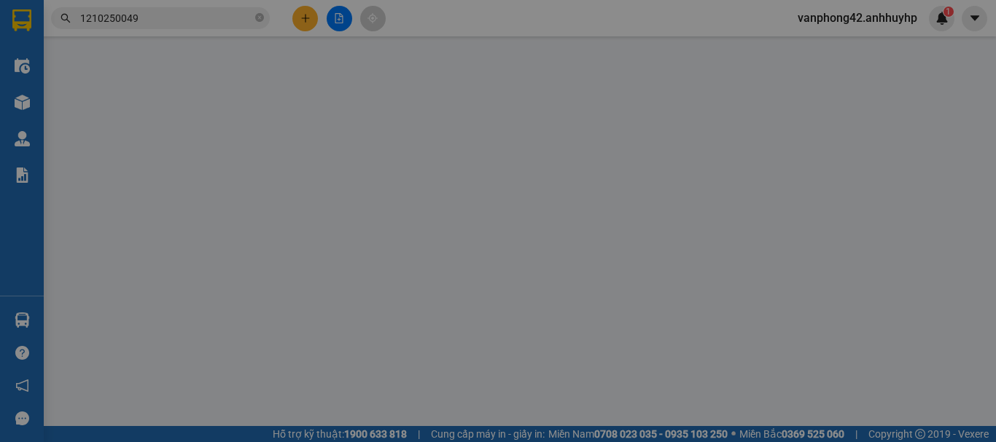
type input "0788320640"
type input "[PERSON_NAME] ( [PERSON_NAME] )"
type input "0964930660"
type input "minh đạt"
checkbox input "true"
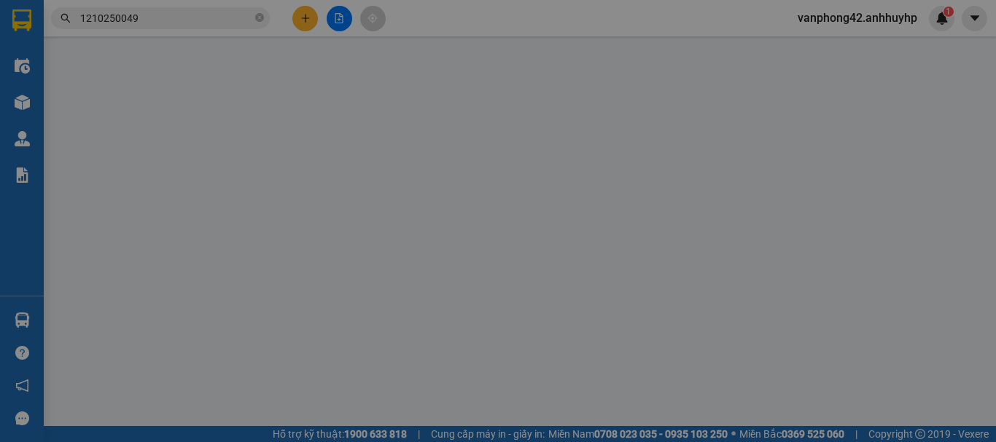
type input "455 Ng. 68 Đ. [GEOGRAPHIC_DATA], [GEOGRAPHIC_DATA], [GEOGRAPHIC_DATA], [GEOGRAP…"
type input "0"
type input "120.000"
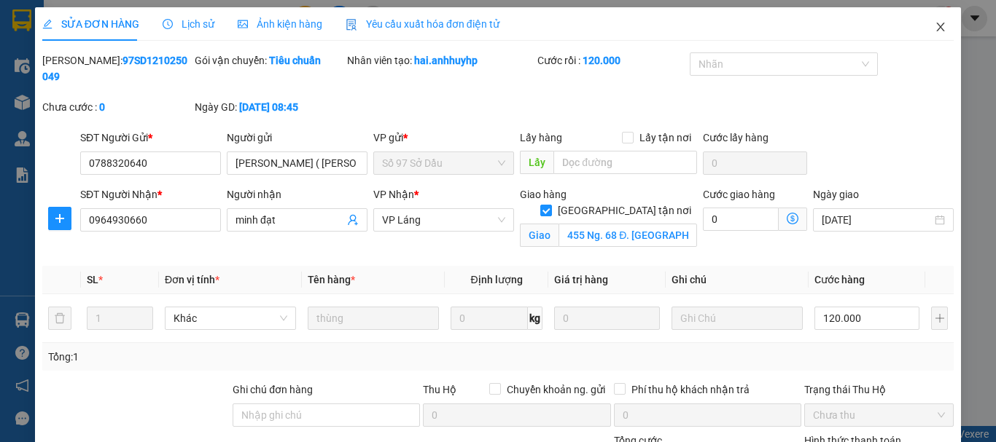
click at [934, 22] on icon "close" at bounding box center [940, 27] width 12 height 12
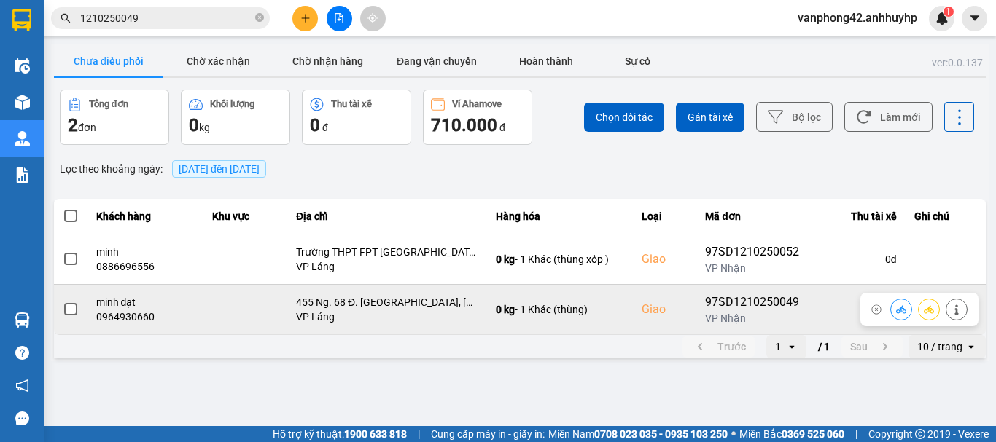
click at [739, 302] on div "97SD1210250049" at bounding box center [752, 302] width 94 height 17
copy div "97SD1210250049"
click at [959, 311] on icon at bounding box center [956, 310] width 10 height 10
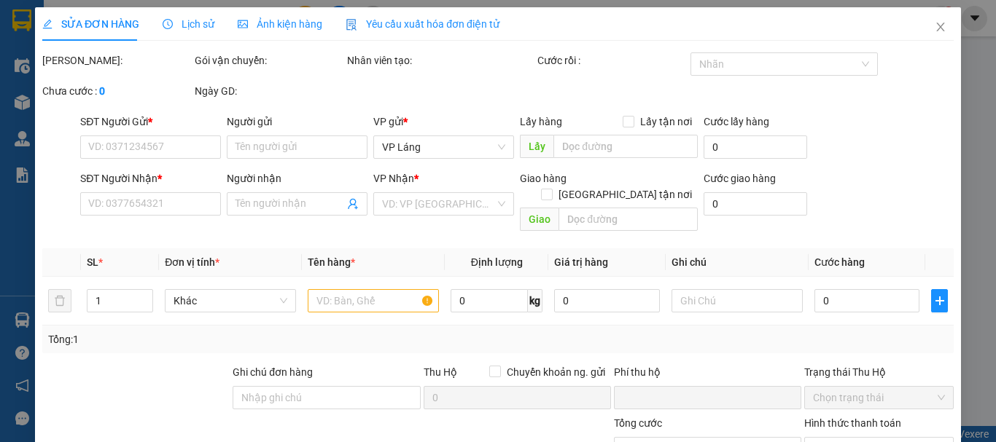
type input "0788320640"
type input "[PERSON_NAME] ( [PERSON_NAME] )"
type input "0964930660"
type input "minh đạt"
checkbox input "true"
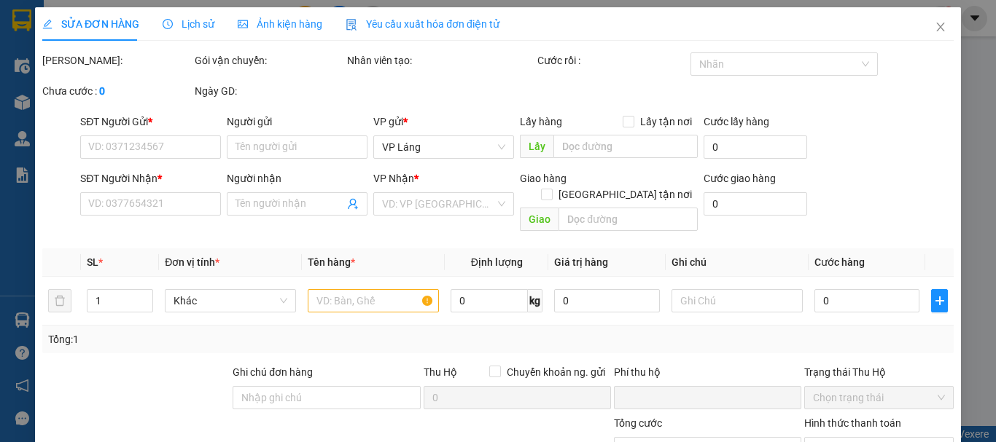
type input "455 Ng. 68 Đ. [GEOGRAPHIC_DATA], [GEOGRAPHIC_DATA], [GEOGRAPHIC_DATA], [GEOGRAP…"
type input "0"
type input "120.000"
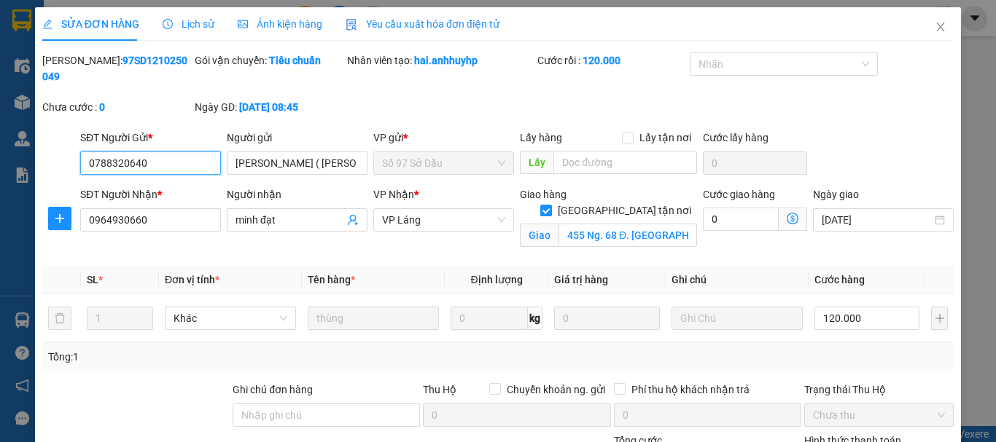
scroll to position [73, 0]
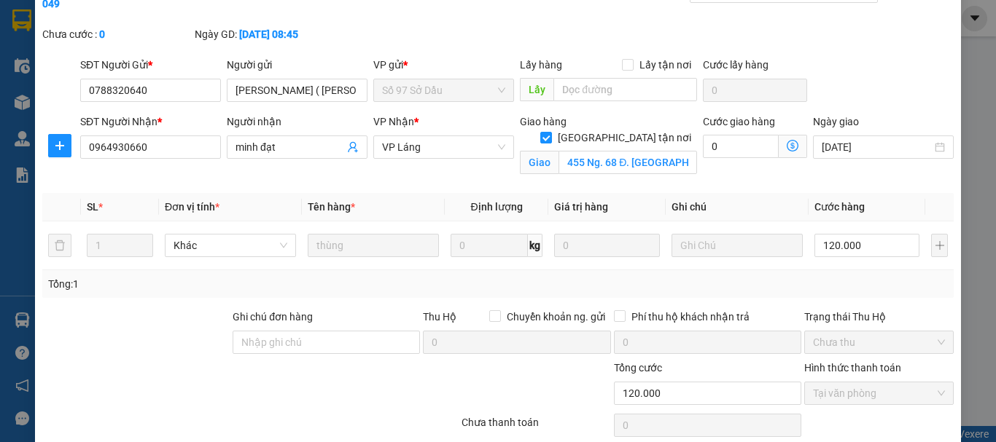
click at [966, 140] on div "SỬA ĐƠN HÀNG Lịch sử Ảnh kiện hàng Yêu cầu xuất hóa đơn điện tử Total Paid Fee …" at bounding box center [498, 221] width 996 height 442
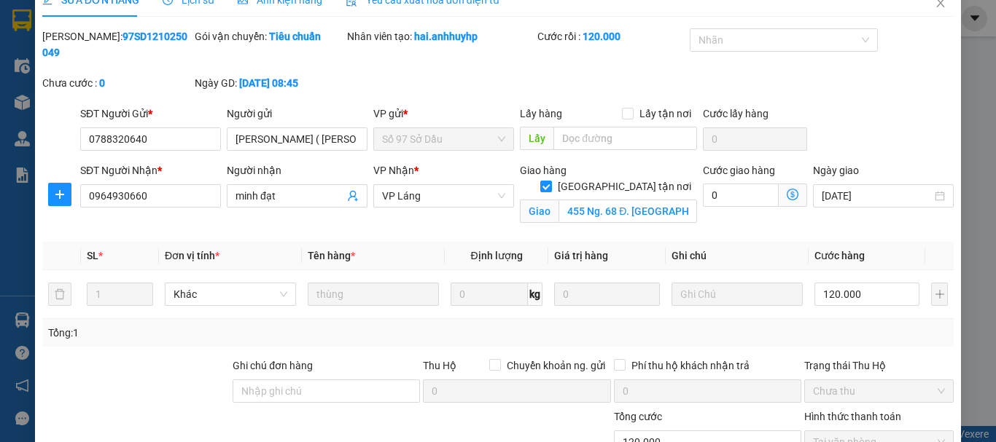
scroll to position [0, 0]
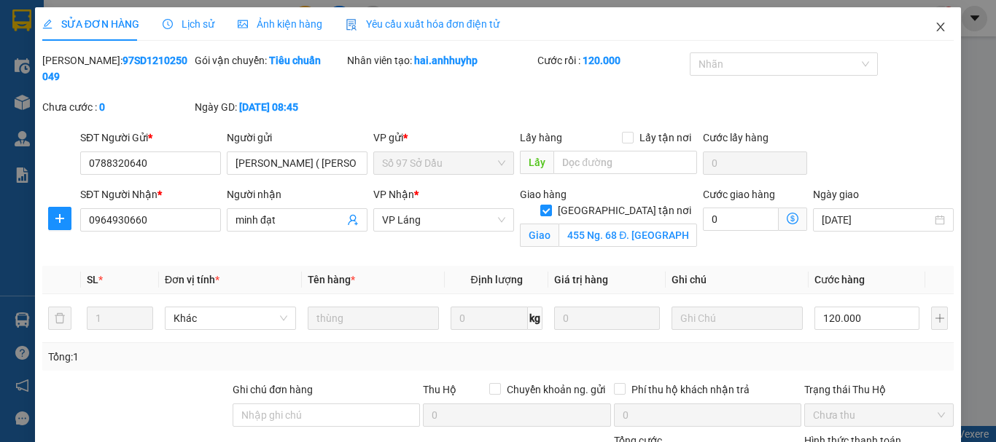
click at [921, 28] on span "Close" at bounding box center [940, 27] width 41 height 41
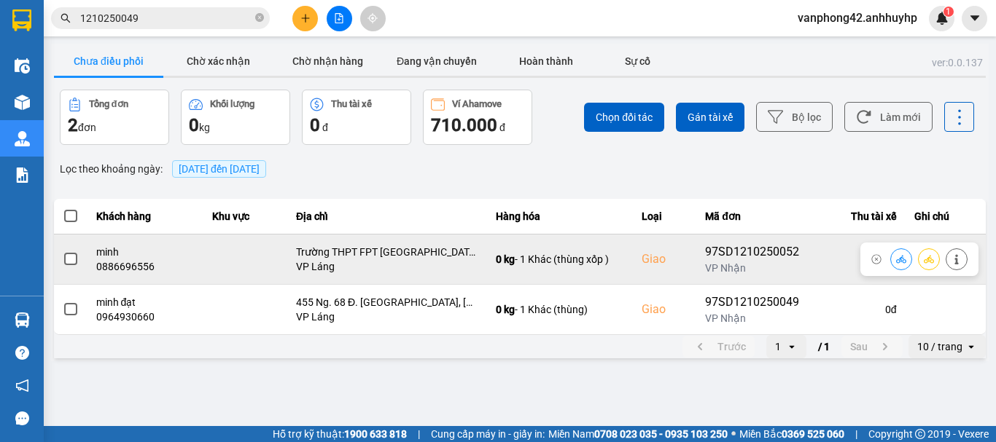
click at [74, 264] on span at bounding box center [70, 259] width 13 height 13
click at [63, 251] on input "checkbox" at bounding box center [63, 251] width 0 height 0
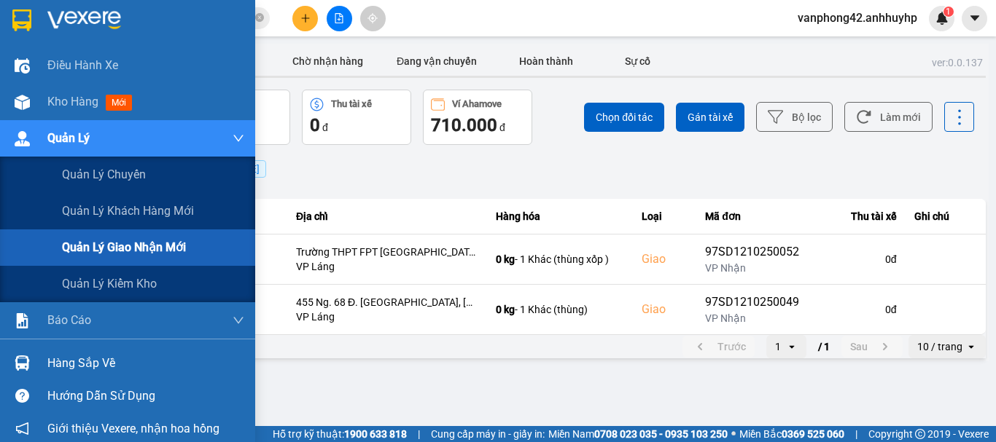
click at [141, 241] on span "Quản lý giao nhận mới" at bounding box center [124, 247] width 124 height 18
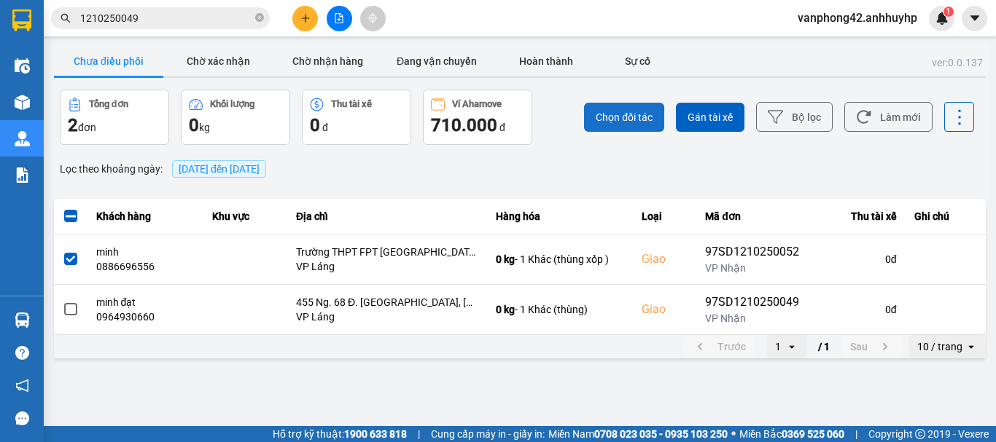
click at [623, 114] on span "Chọn đối tác" at bounding box center [624, 117] width 57 height 15
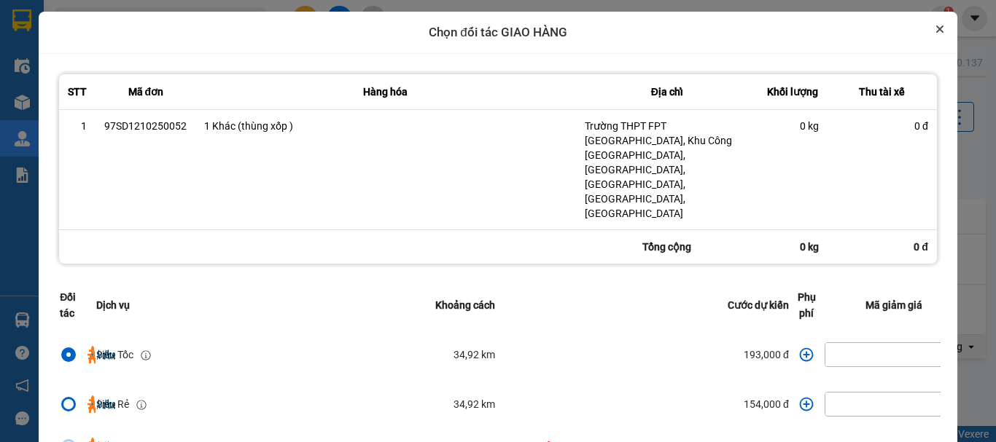
click at [931, 32] on button "Close" at bounding box center [939, 28] width 17 height 17
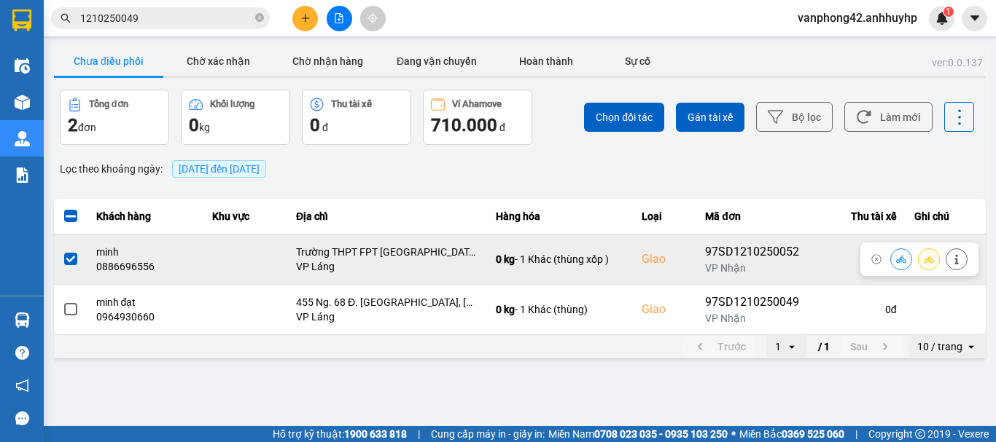
click at [955, 261] on icon at bounding box center [956, 259] width 10 height 10
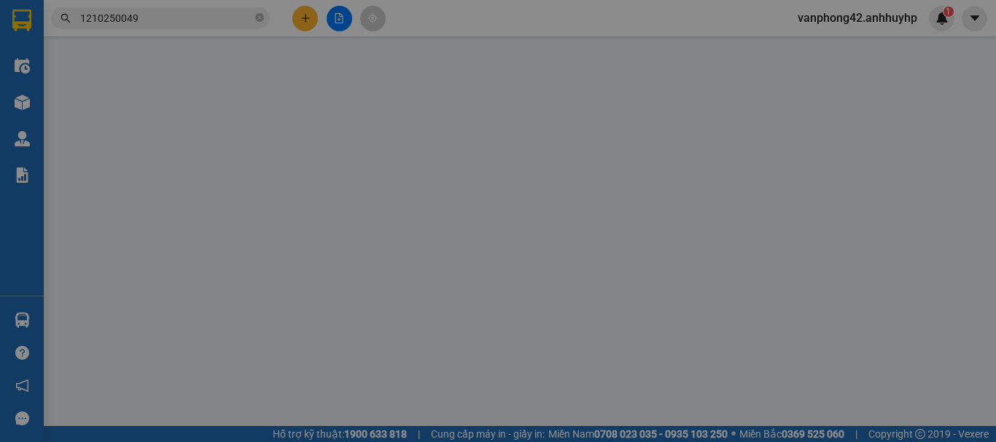
type input "0944061984"
type input "hà"
type input "0886696556"
type input "minh"
checkbox input "true"
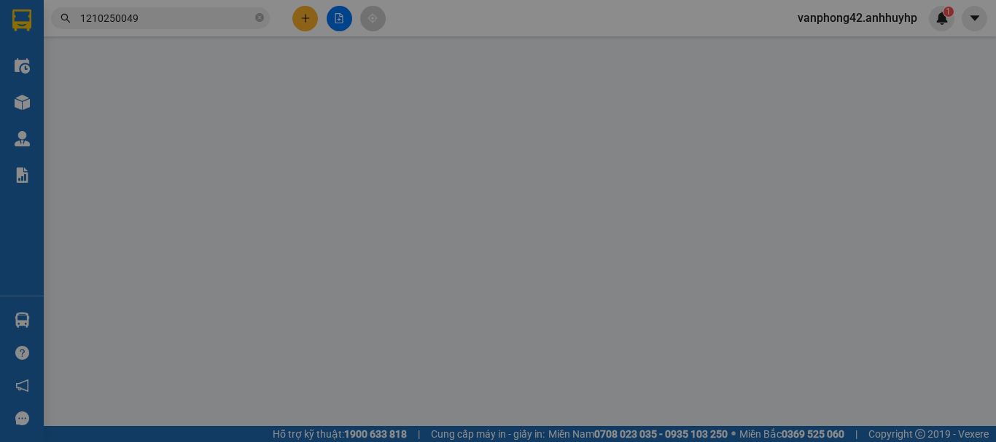
type input "Trường THPT FPT [GEOGRAPHIC_DATA], Khu Công [GEOGRAPHIC_DATA], [GEOGRAPHIC_DAT…"
type input "0"
type input "290.000"
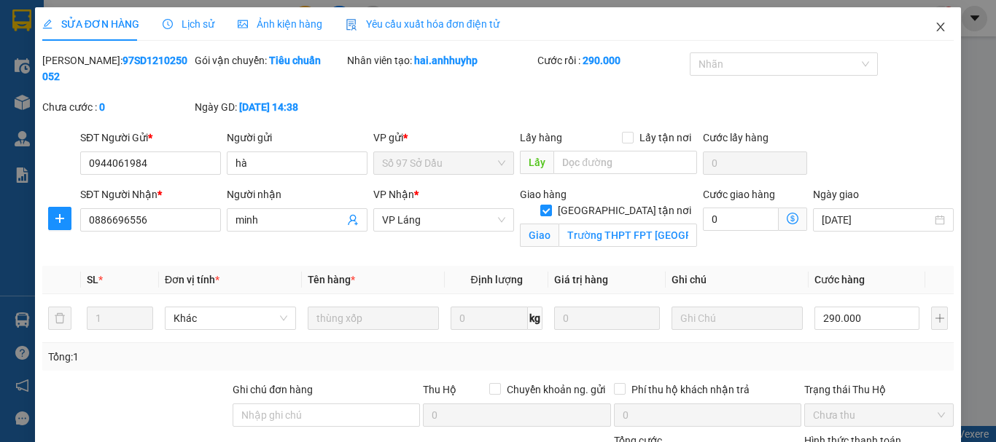
click at [936, 39] on span "Close" at bounding box center [940, 27] width 41 height 41
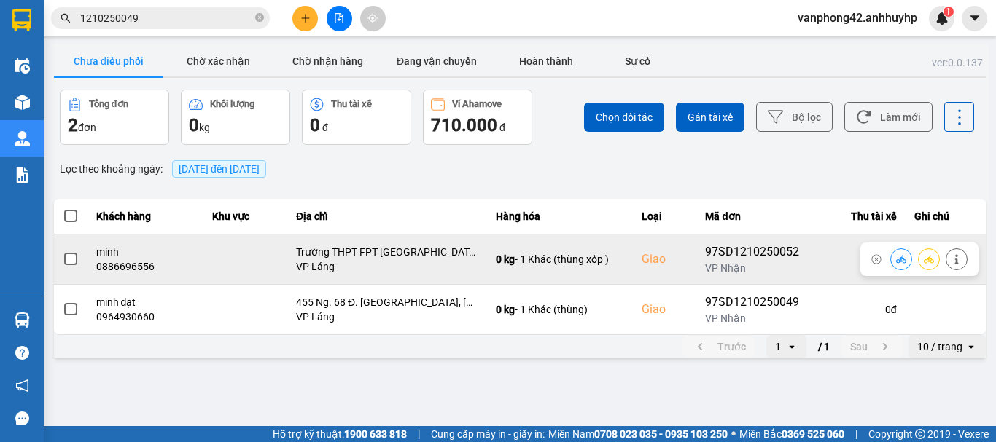
click at [67, 258] on span at bounding box center [70, 259] width 13 height 13
click at [63, 251] on input "checkbox" at bounding box center [63, 251] width 0 height 0
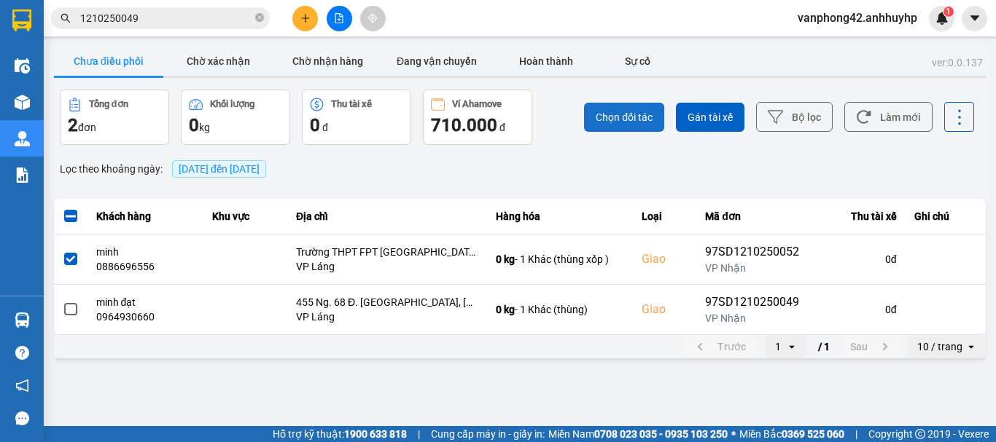
click at [634, 117] on span "Chọn đối tác" at bounding box center [624, 117] width 57 height 15
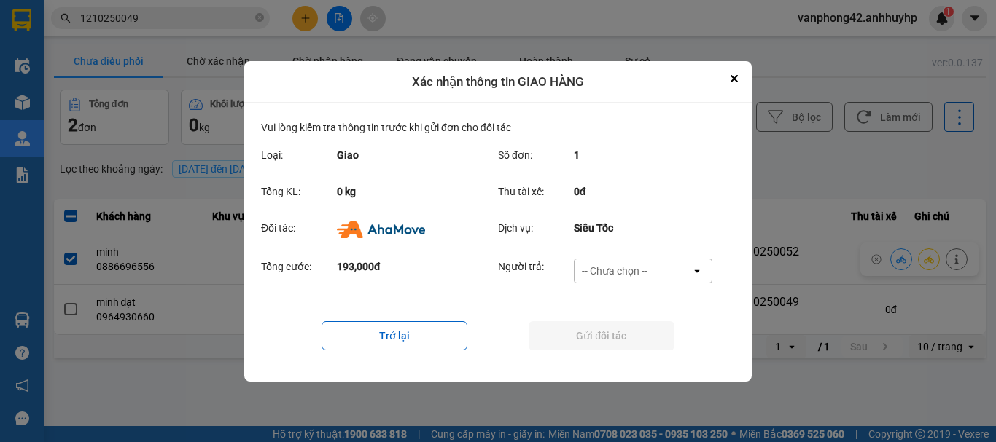
click at [658, 279] on div "-- Chưa chọn --" at bounding box center [632, 270] width 117 height 23
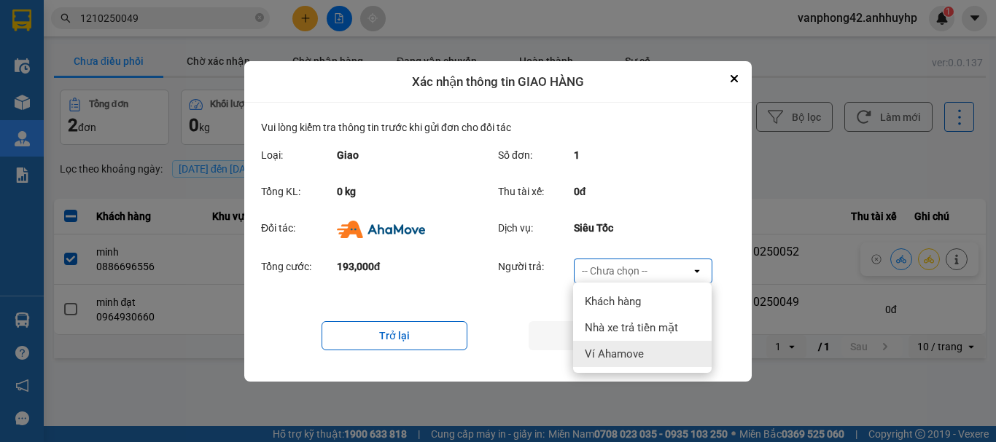
click at [645, 349] on div "Ví Ahamove" at bounding box center [642, 354] width 138 height 26
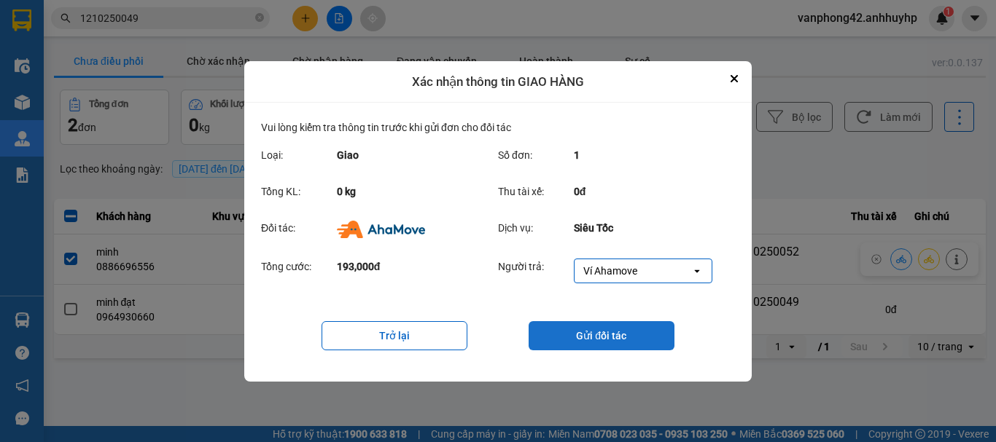
click at [649, 342] on button "Gửi đối tác" at bounding box center [601, 335] width 146 height 29
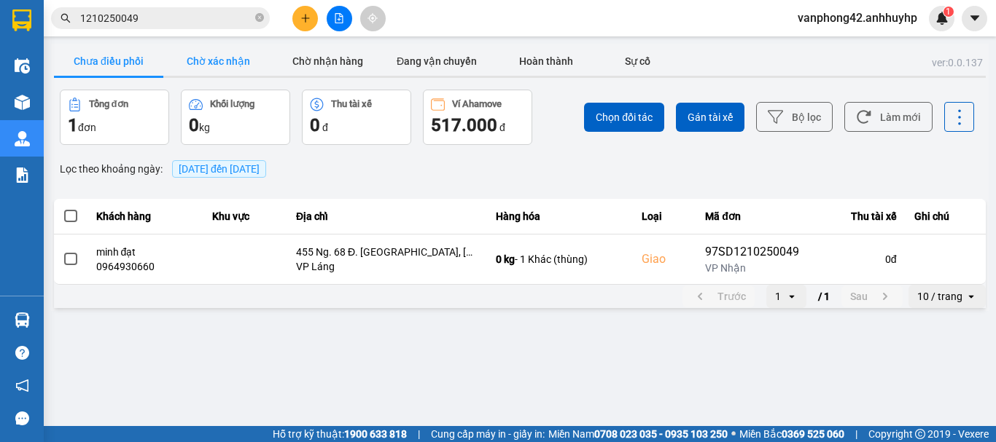
click at [241, 62] on button "Chờ xác nhận" at bounding box center [217, 61] width 109 height 29
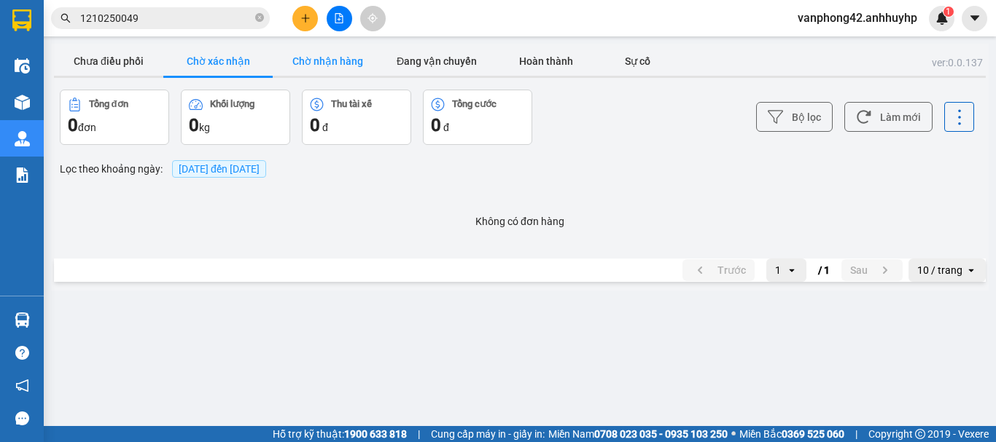
click at [330, 67] on button "Chờ nhận hàng" at bounding box center [327, 61] width 109 height 29
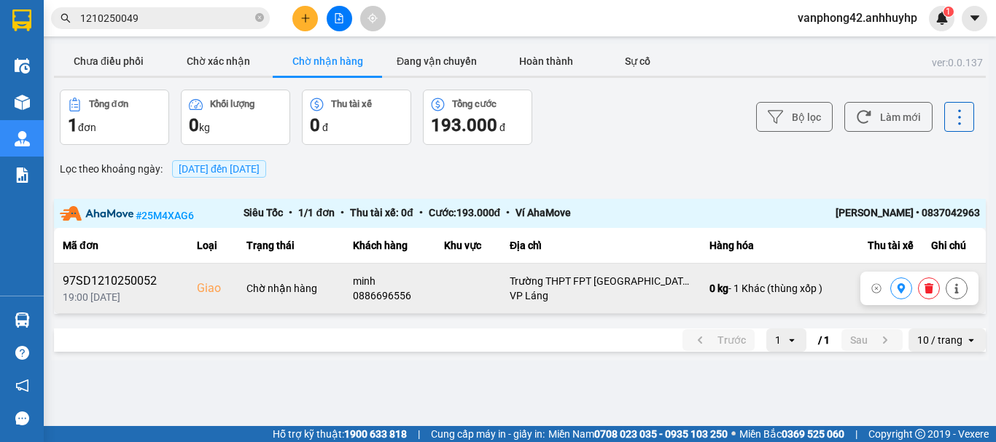
click at [960, 293] on icon at bounding box center [956, 289] width 10 height 10
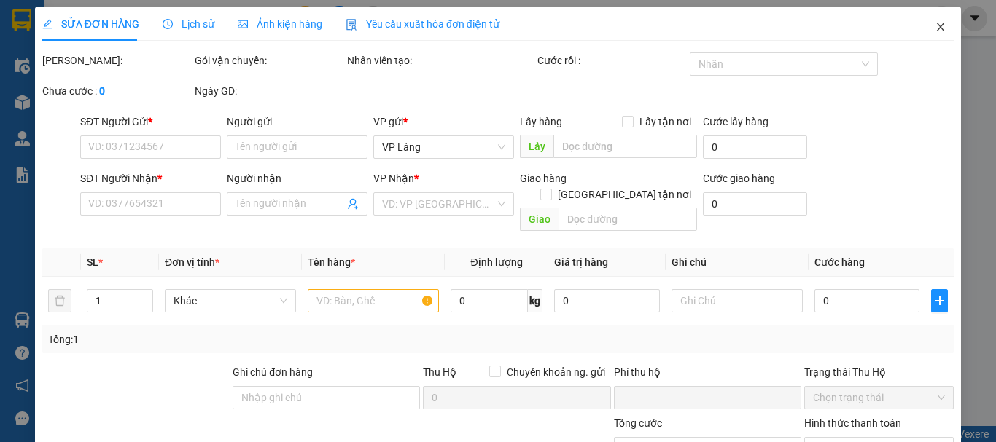
click at [935, 28] on icon "close" at bounding box center [940, 27] width 12 height 12
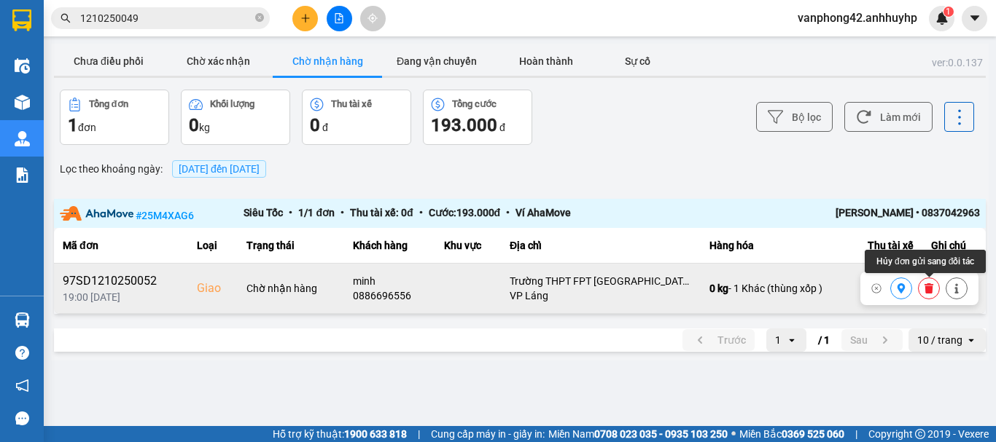
click at [930, 294] on icon at bounding box center [928, 289] width 9 height 10
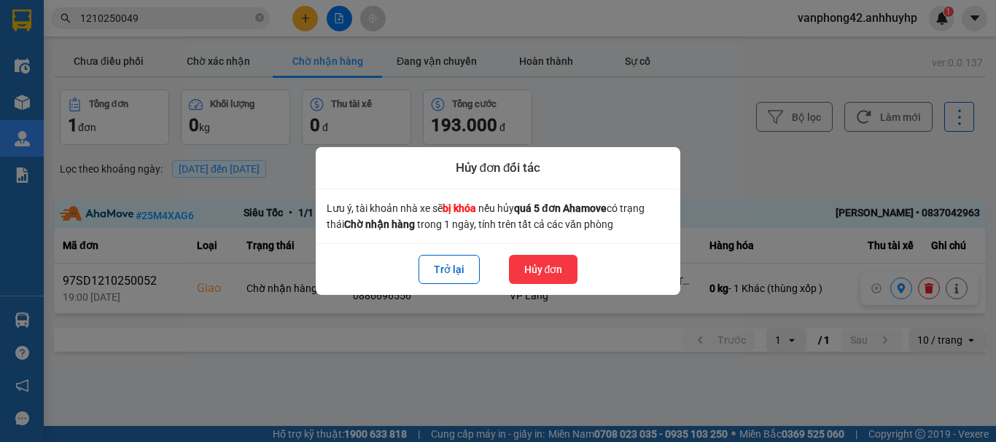
click at [532, 266] on button "Hủy đơn" at bounding box center [543, 269] width 69 height 29
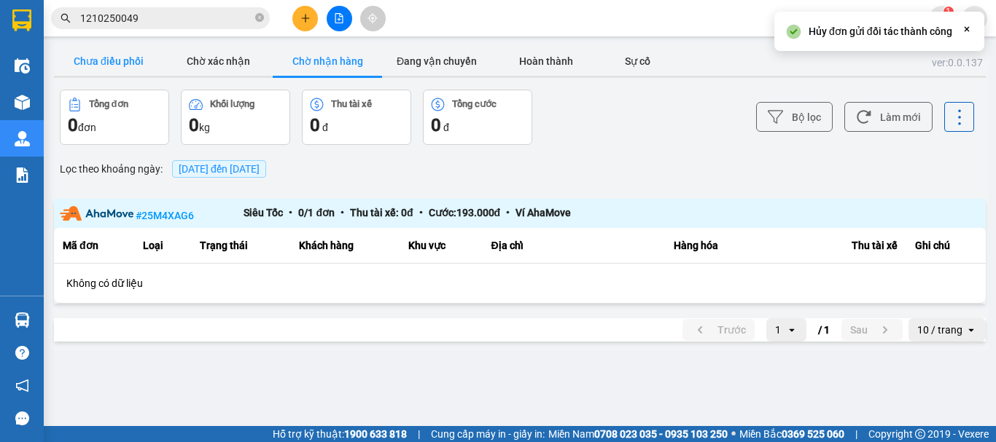
click at [93, 68] on button "Chưa điều phối" at bounding box center [108, 61] width 109 height 29
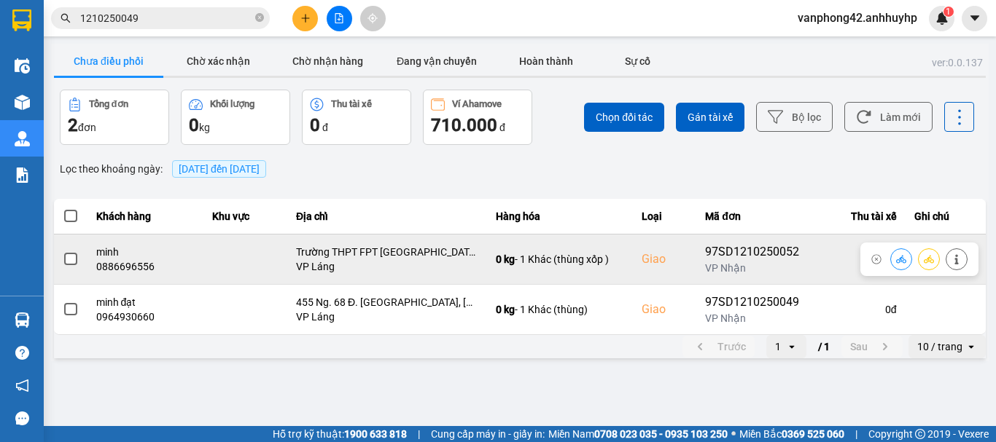
click at [77, 258] on label at bounding box center [71, 259] width 16 height 16
click at [63, 251] on input "checkbox" at bounding box center [63, 251] width 0 height 0
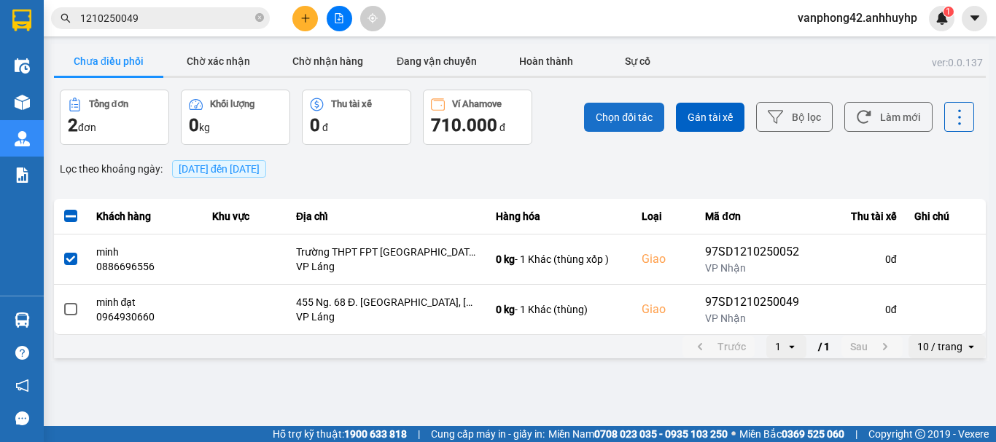
click at [612, 121] on span "Chọn đối tác" at bounding box center [624, 117] width 57 height 15
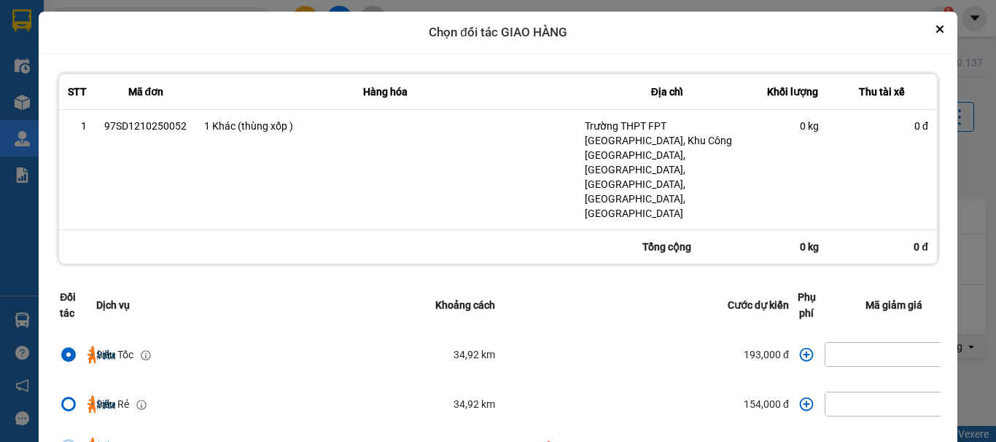
click at [802, 348] on icon "dialog" at bounding box center [806, 355] width 15 height 15
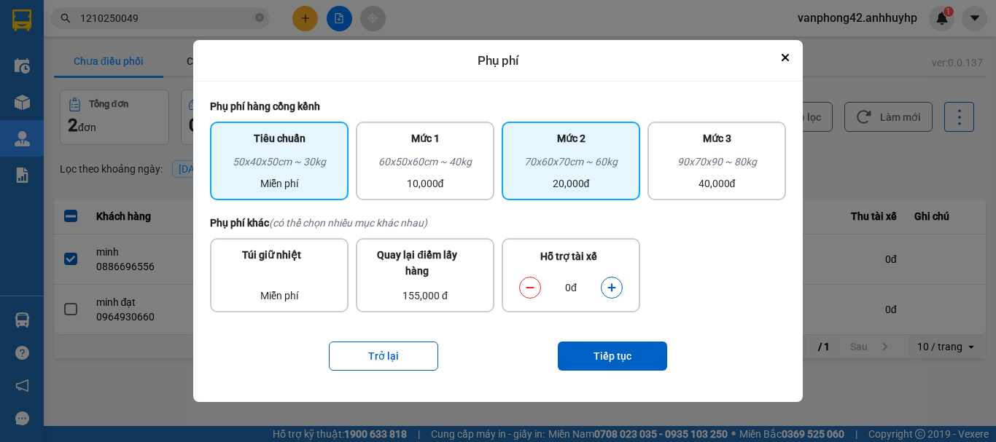
click at [560, 182] on div "20,000đ" at bounding box center [570, 184] width 121 height 16
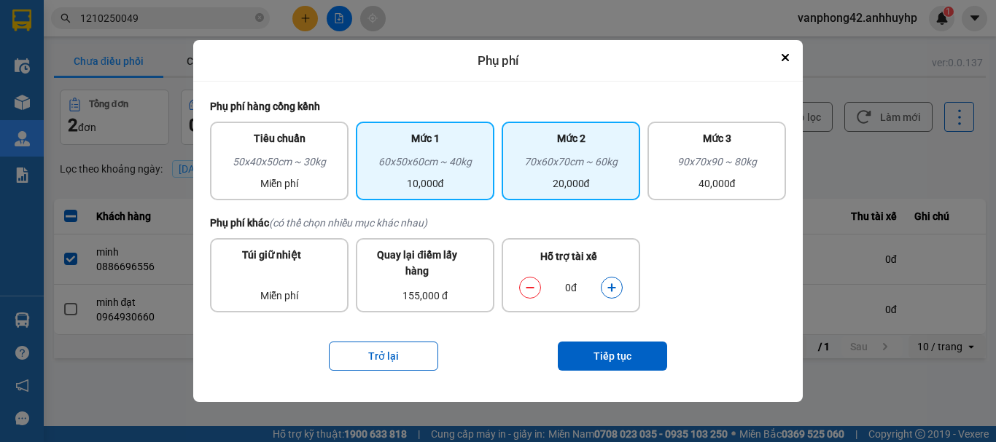
click at [426, 164] on div "60x50x60cm ~ 40kg" at bounding box center [424, 165] width 121 height 22
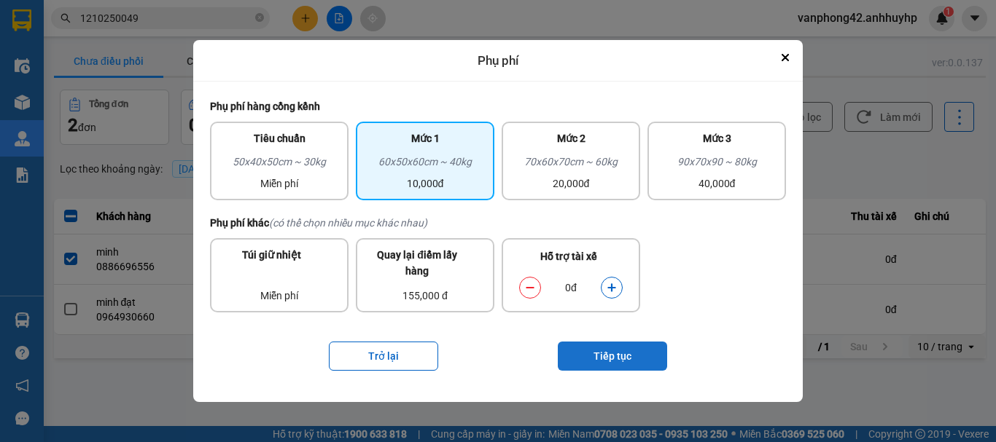
click at [586, 356] on button "Tiếp tục" at bounding box center [612, 356] width 109 height 29
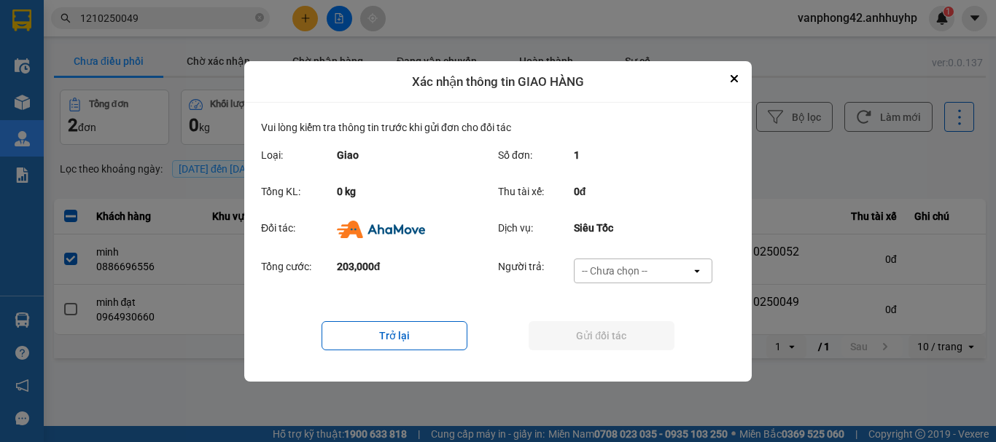
click at [642, 260] on div "-- Chưa chọn --" at bounding box center [632, 270] width 117 height 23
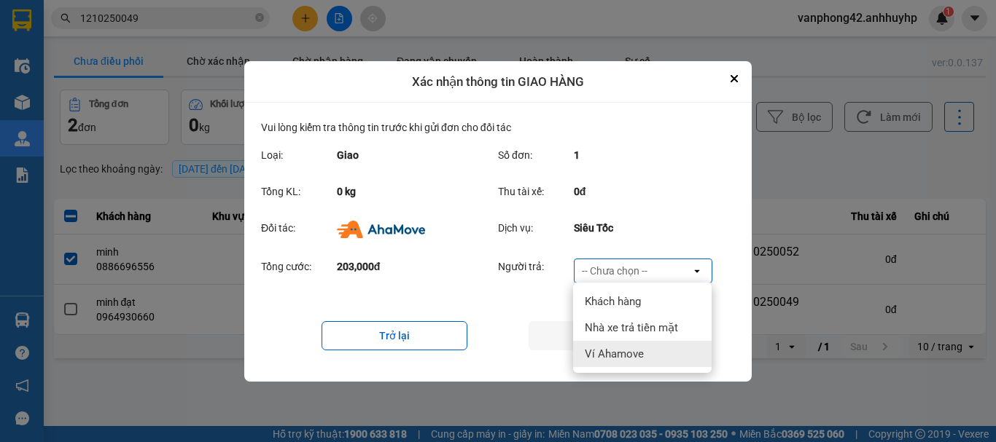
click at [614, 356] on span "Ví Ahamove" at bounding box center [614, 354] width 59 height 15
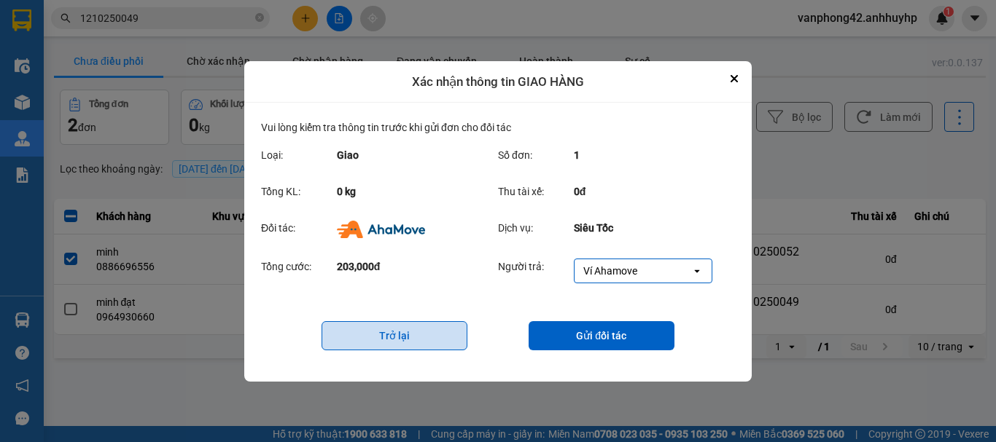
click at [382, 333] on button "Trở lại" at bounding box center [394, 335] width 146 height 29
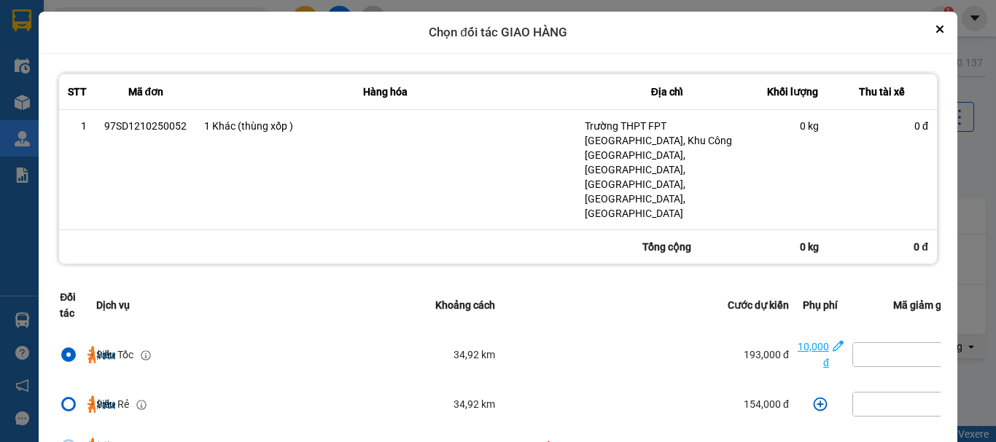
click at [809, 339] on div "10,000 đ" at bounding box center [812, 355] width 31 height 32
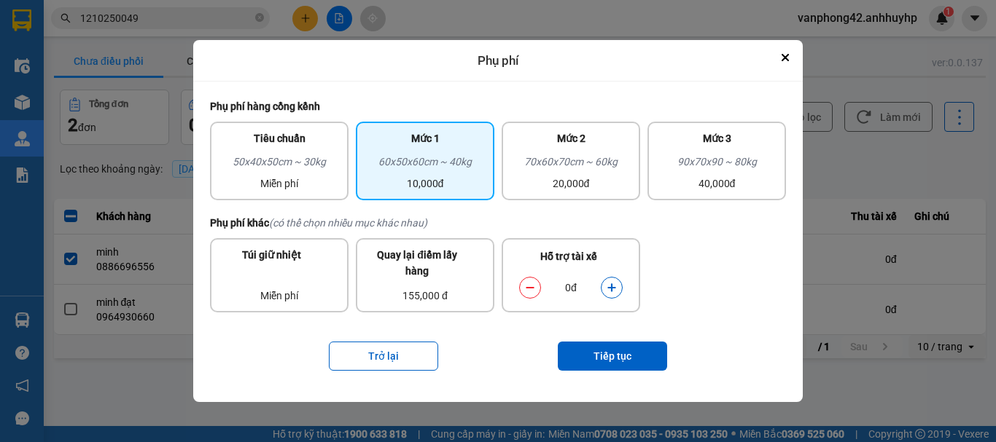
click at [617, 284] on button "dialog" at bounding box center [611, 289] width 20 height 26
click at [617, 285] on button "dialog" at bounding box center [611, 289] width 20 height 26
click at [525, 294] on button "dialog" at bounding box center [530, 289] width 20 height 26
click at [593, 352] on button "Tiếp tục" at bounding box center [612, 356] width 109 height 29
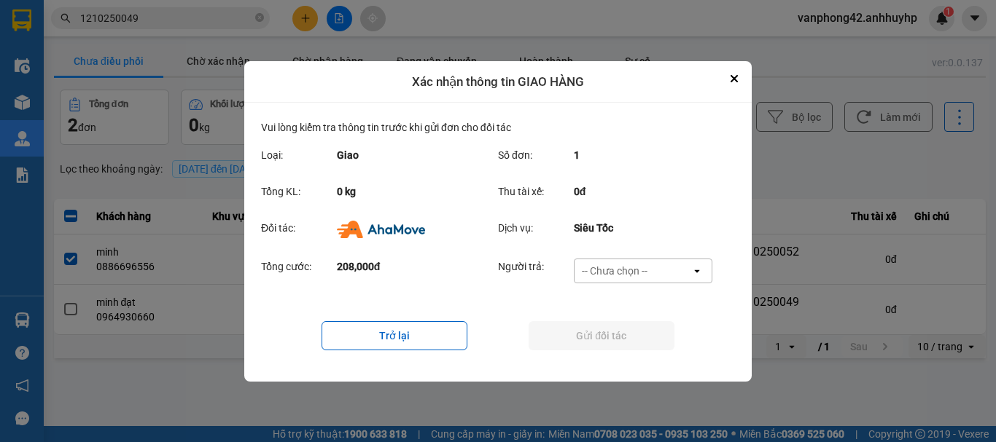
click at [665, 281] on div "-- Chưa chọn --" at bounding box center [632, 270] width 117 height 23
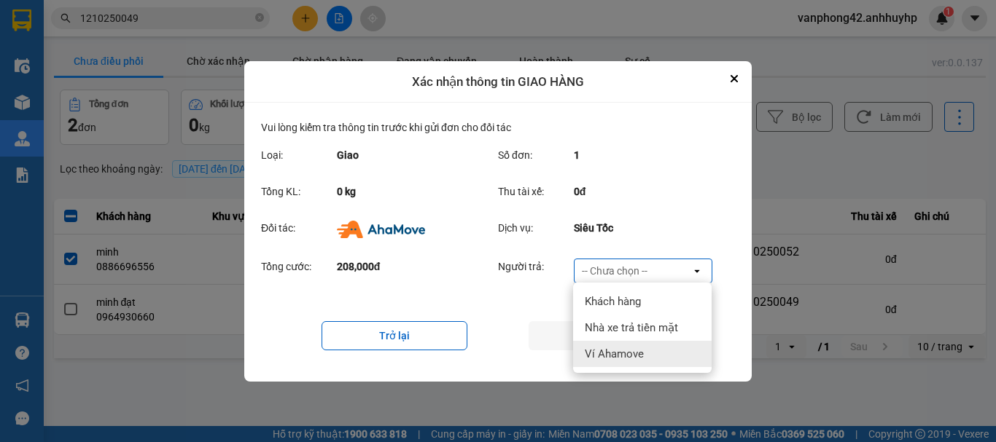
click at [616, 354] on span "Ví Ahamove" at bounding box center [614, 354] width 59 height 15
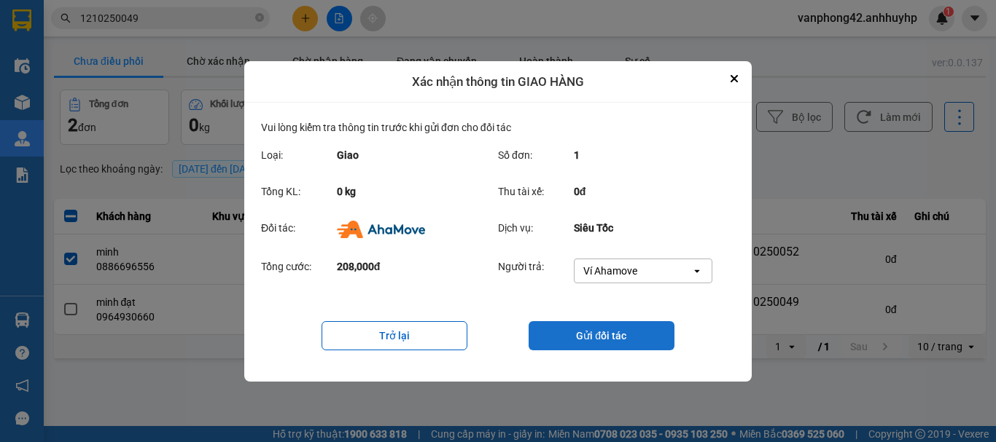
click at [621, 337] on button "Gửi đối tác" at bounding box center [601, 335] width 146 height 29
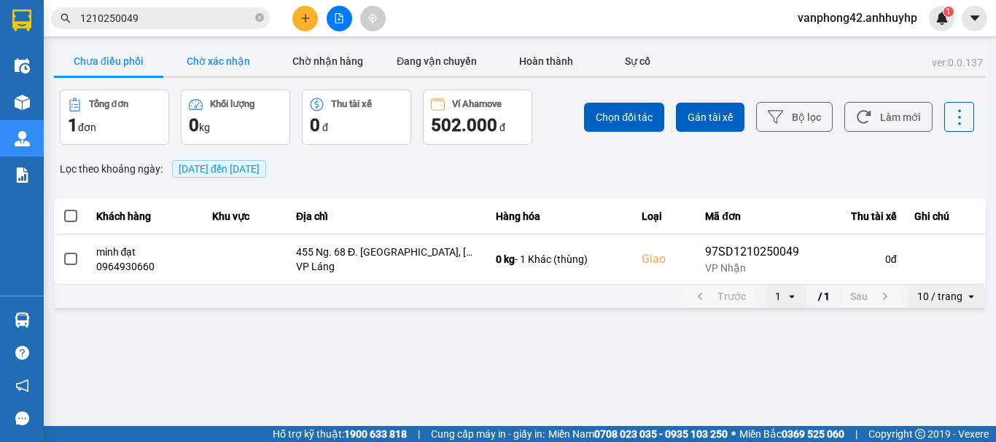
click at [245, 74] on button "Chờ xác nhận" at bounding box center [217, 61] width 109 height 29
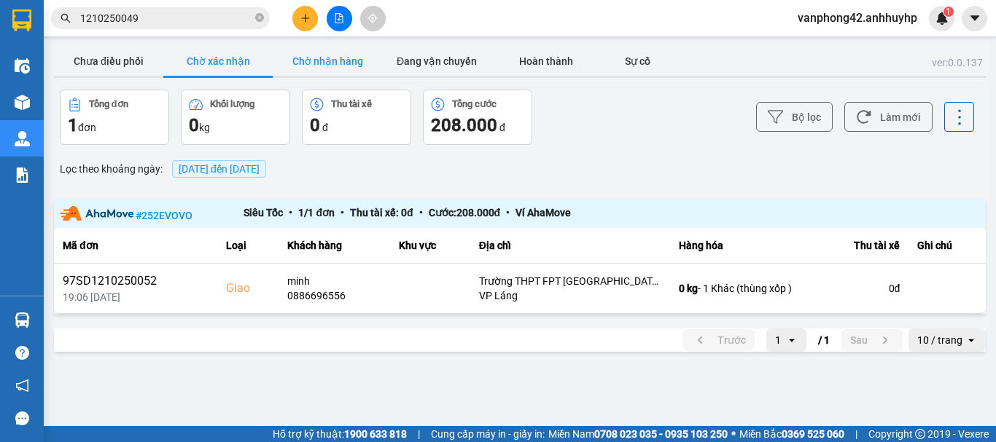
click at [337, 71] on button "Chờ nhận hàng" at bounding box center [327, 61] width 109 height 29
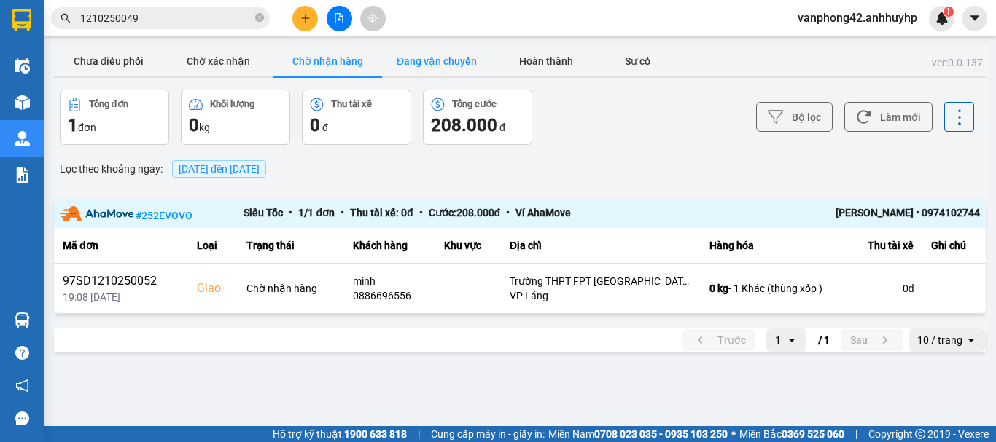
click at [433, 58] on button "Đang vận chuyển" at bounding box center [436, 61] width 109 height 29
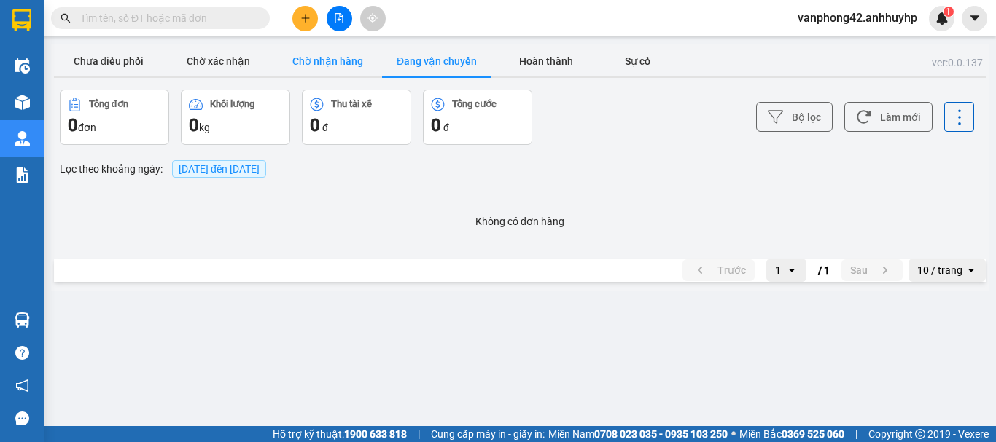
click at [336, 62] on button "Chờ nhận hàng" at bounding box center [327, 61] width 109 height 29
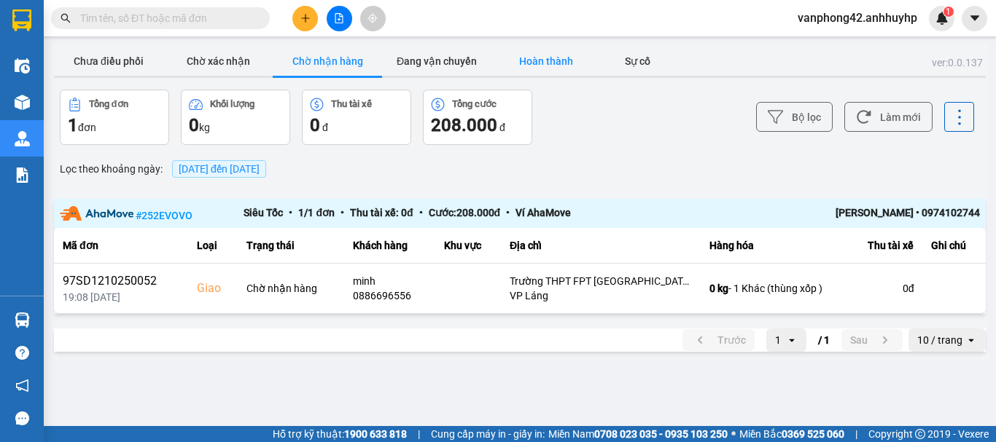
click at [552, 48] on button "Hoàn thành" at bounding box center [545, 61] width 109 height 29
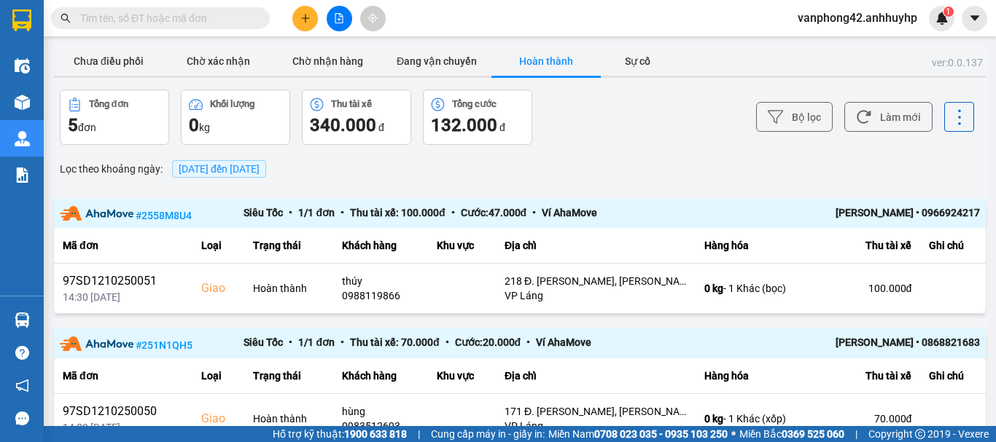
click at [546, 56] on button "Hoàn thành" at bounding box center [545, 61] width 109 height 29
click at [480, 57] on button "Đang vận chuyển" at bounding box center [436, 61] width 109 height 29
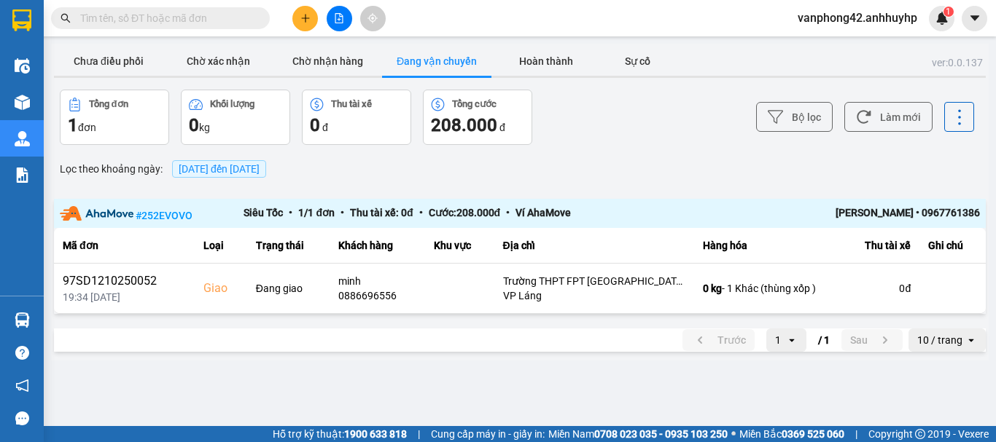
click at [480, 57] on button "Đang vận chuyển" at bounding box center [436, 61] width 109 height 29
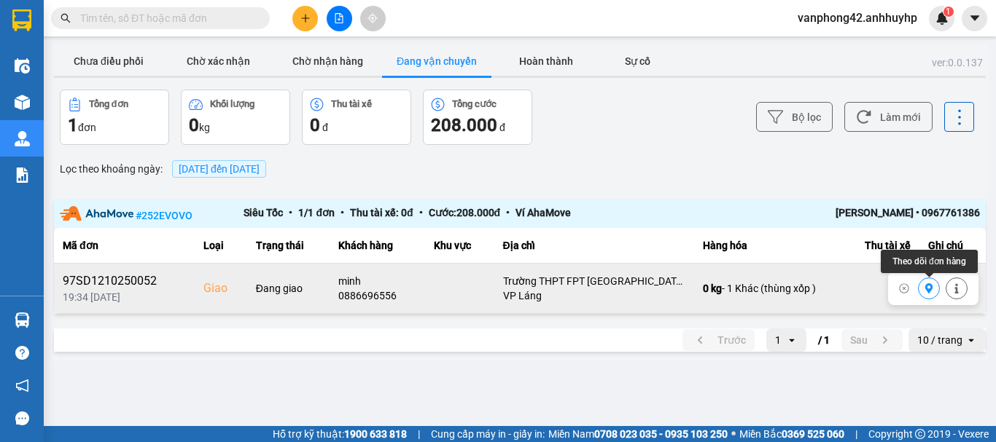
click at [932, 295] on button at bounding box center [928, 289] width 20 height 26
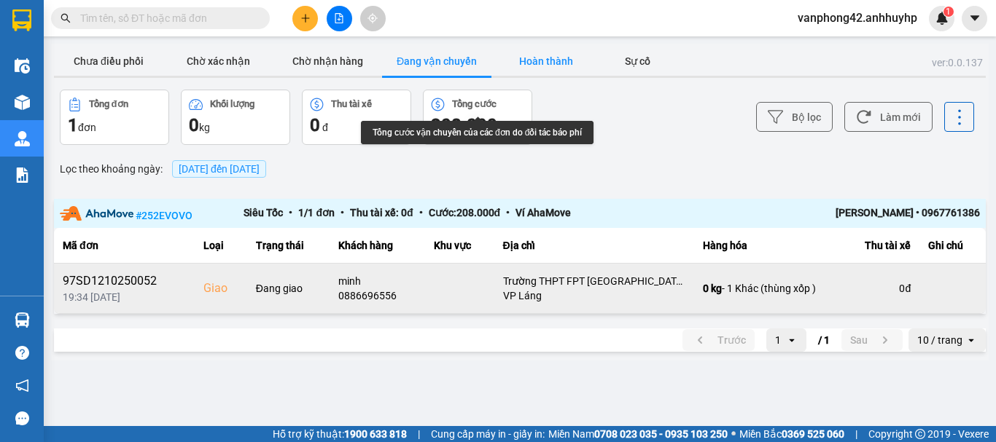
click at [521, 56] on button "Hoàn thành" at bounding box center [545, 61] width 109 height 29
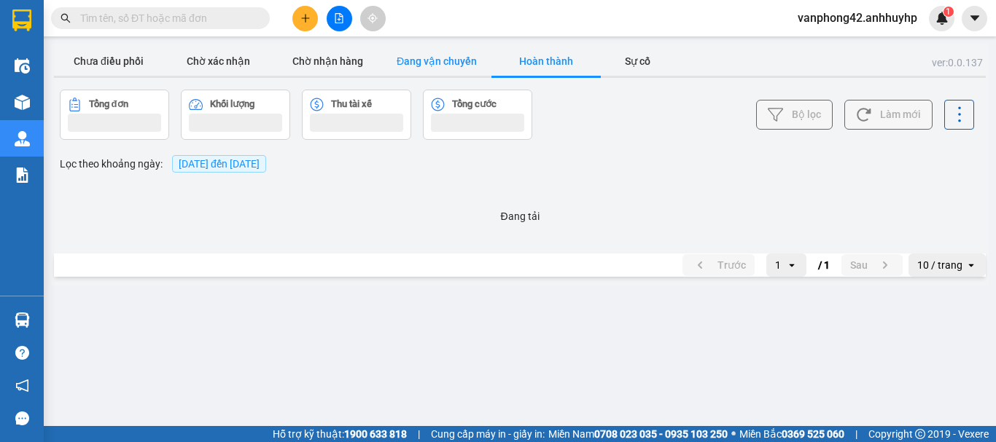
click at [463, 75] on button "Đang vận chuyển" at bounding box center [436, 61] width 109 height 29
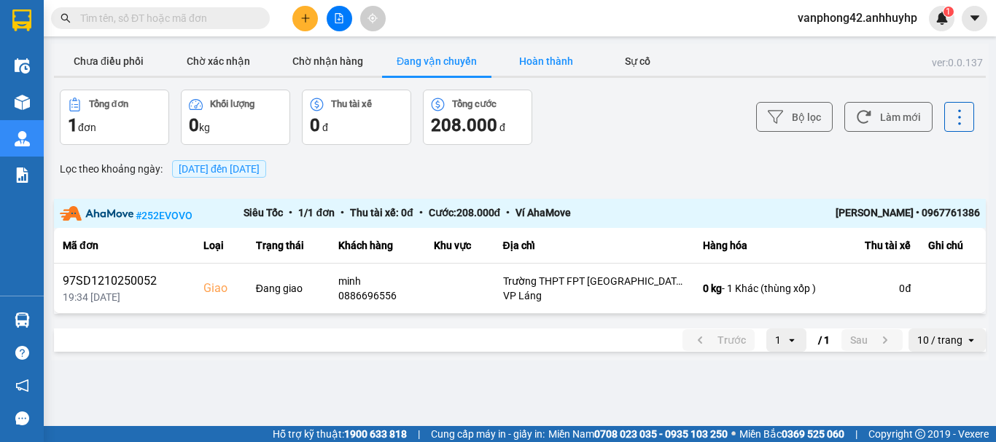
click at [513, 67] on button "Hoàn thành" at bounding box center [545, 61] width 109 height 29
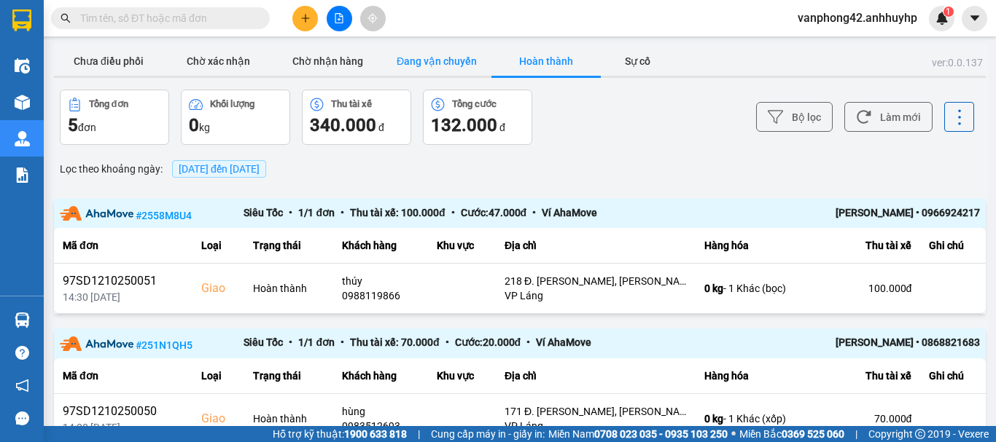
click at [467, 74] on button "Đang vận chuyển" at bounding box center [436, 61] width 109 height 29
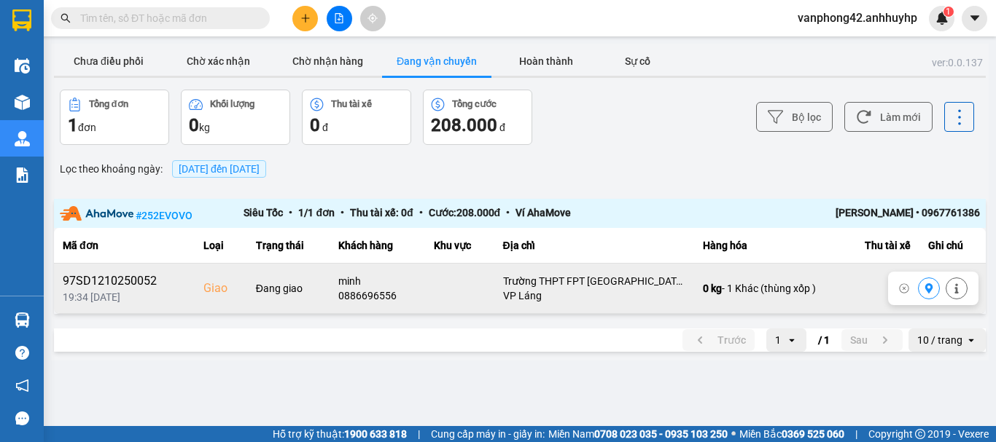
click at [501, 280] on td "Trường THPT FPT Hà Nội, Khu Công Nghệ Cao Hòa Lạc, Thạch Hoà, Thạch Thất, Hà N…" at bounding box center [594, 289] width 200 height 50
click at [932, 295] on button at bounding box center [928, 289] width 20 height 26
